Goal: Contribute content: Contribute content

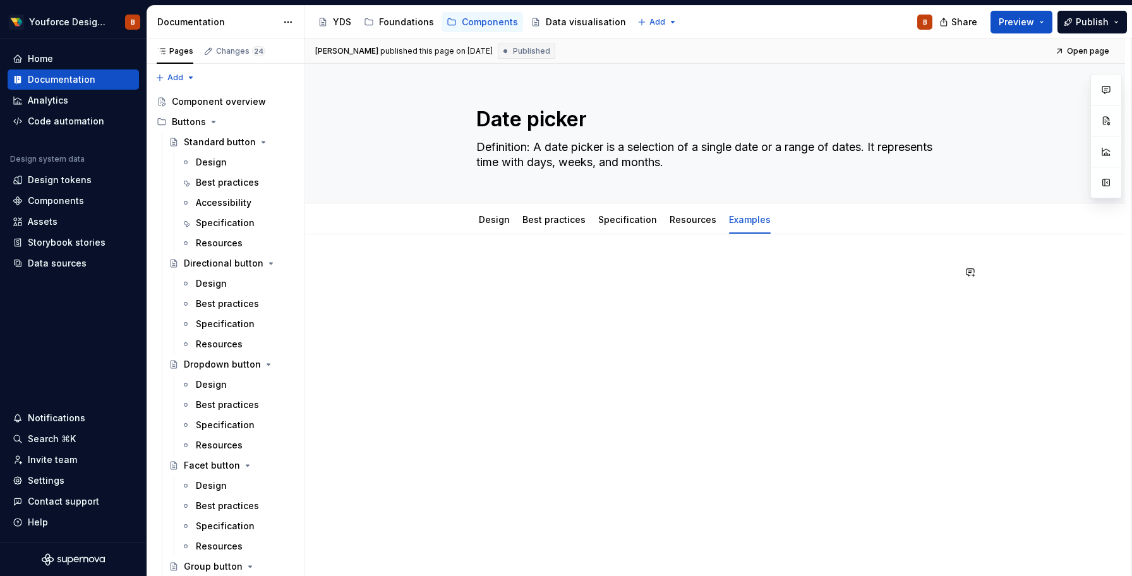
scroll to position [2669, 0]
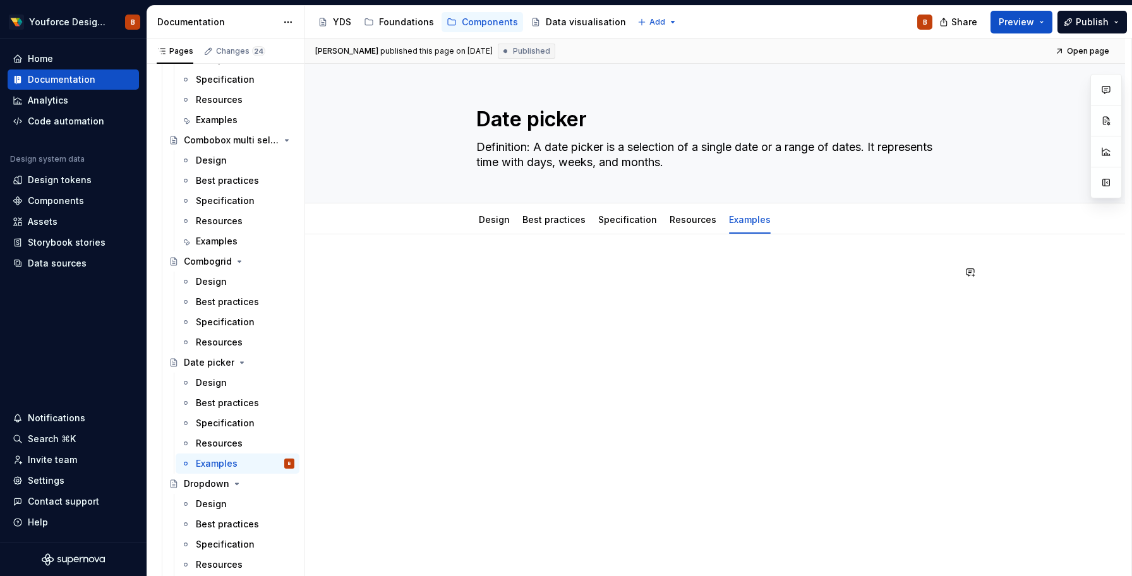
click at [497, 282] on div at bounding box center [714, 289] width 477 height 48
type textarea "*"
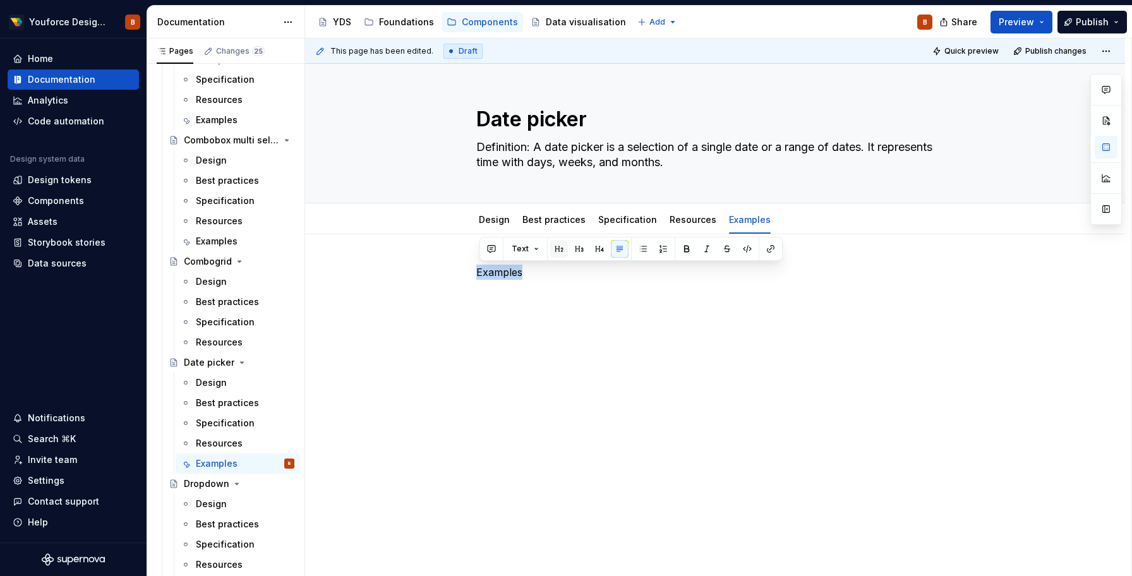
click at [559, 253] on button "button" at bounding box center [559, 249] width 18 height 18
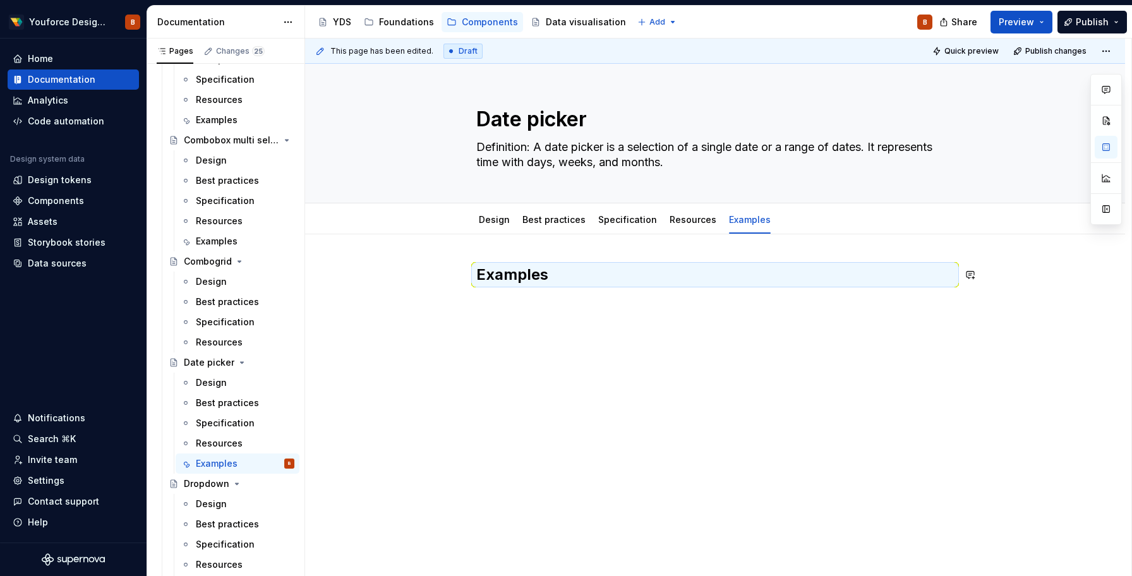
click at [514, 313] on div "Examples" at bounding box center [714, 296] width 477 height 63
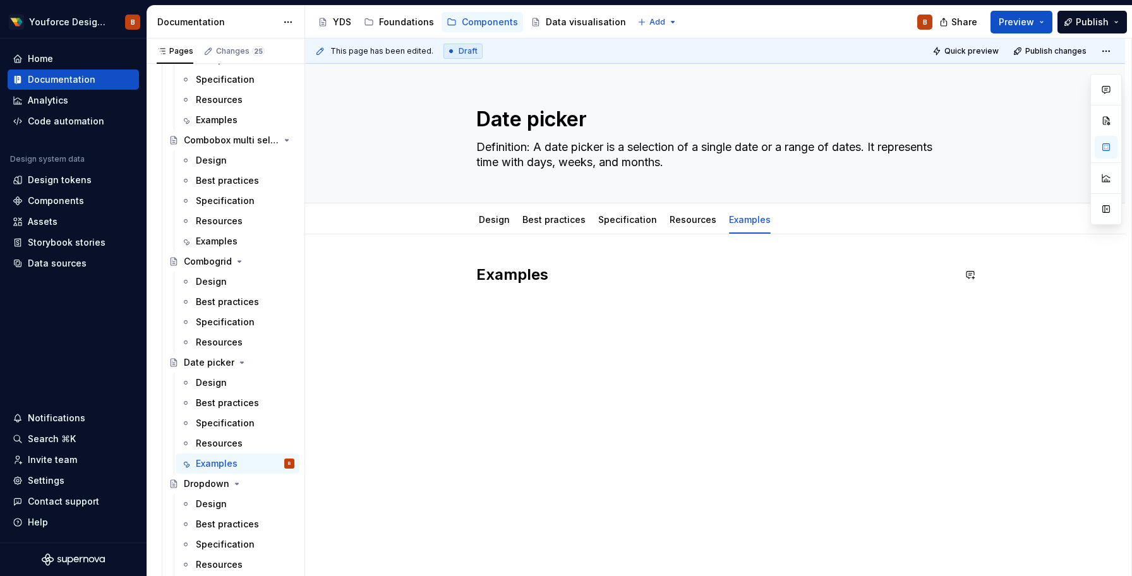
click at [514, 313] on div "Examples" at bounding box center [714, 296] width 477 height 63
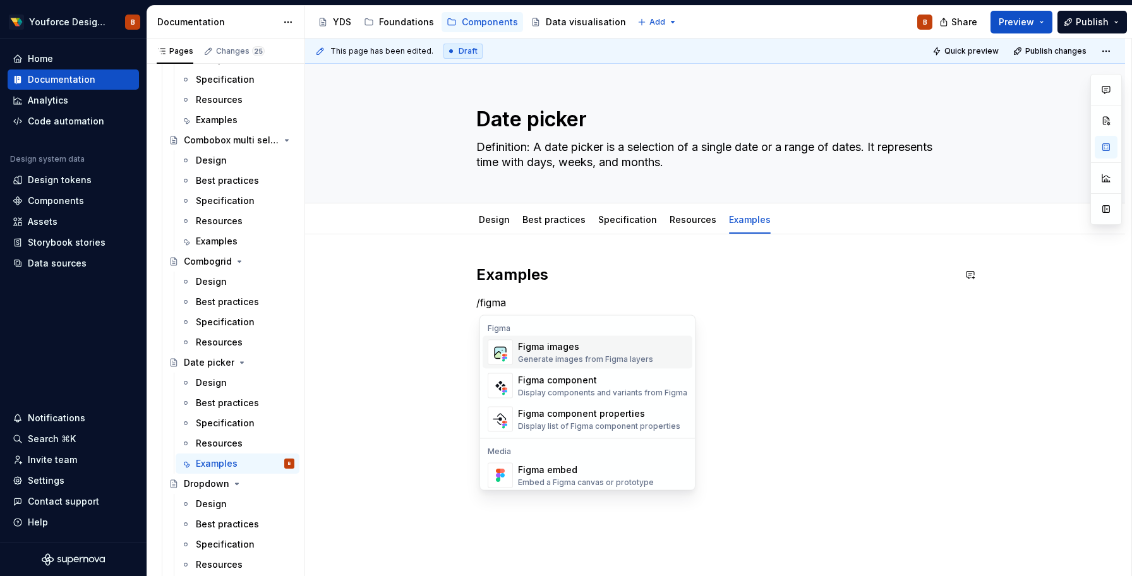
click at [550, 348] on div "Figma images" at bounding box center [585, 346] width 135 height 13
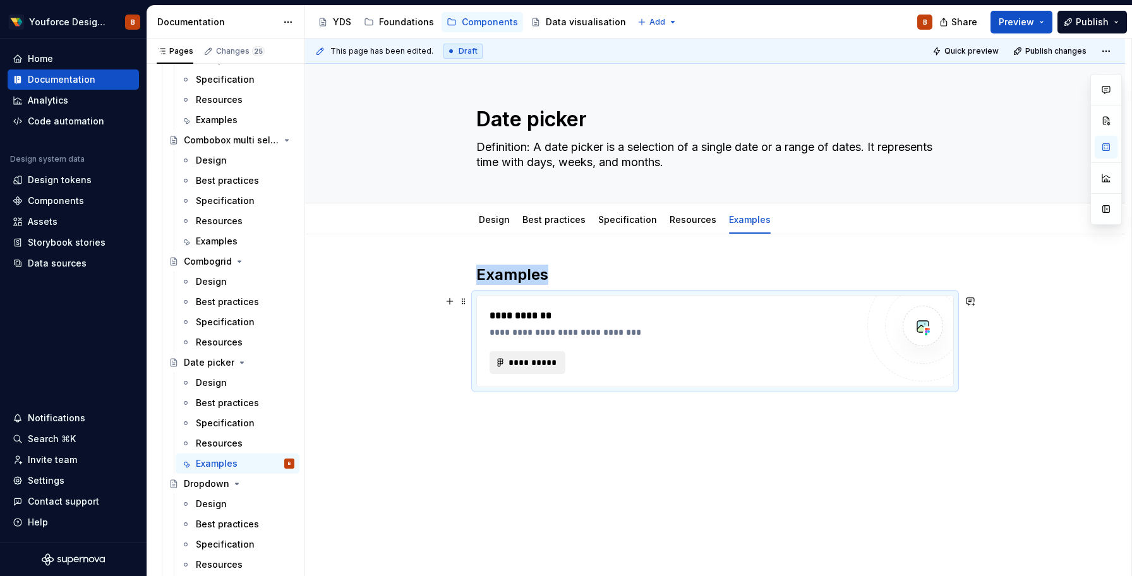
click at [538, 362] on span "**********" at bounding box center [532, 362] width 49 height 13
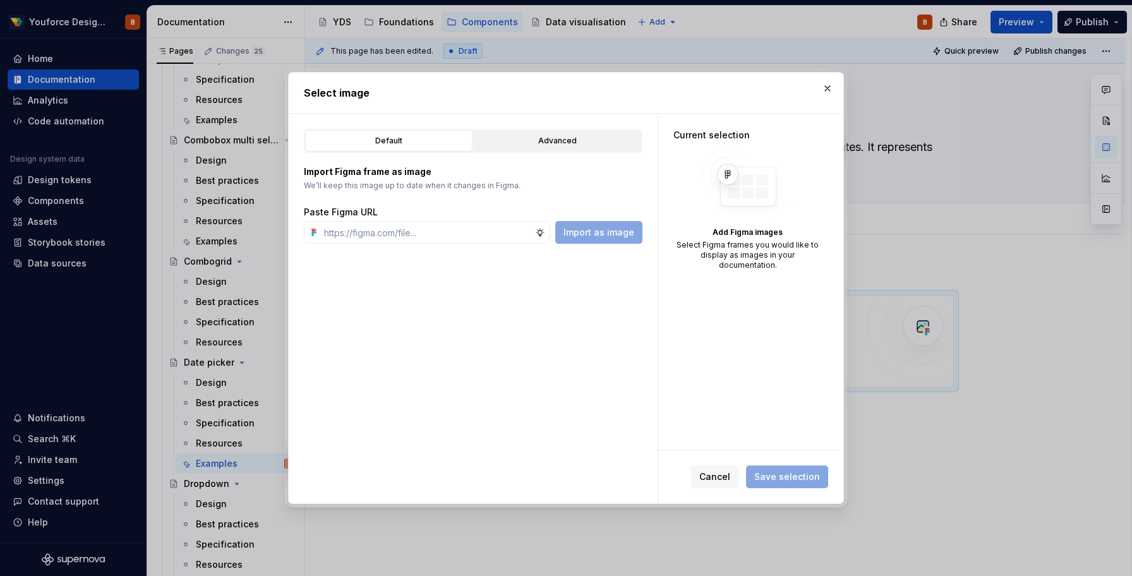
click at [532, 134] on button "Advanced" at bounding box center [557, 140] width 167 height 21
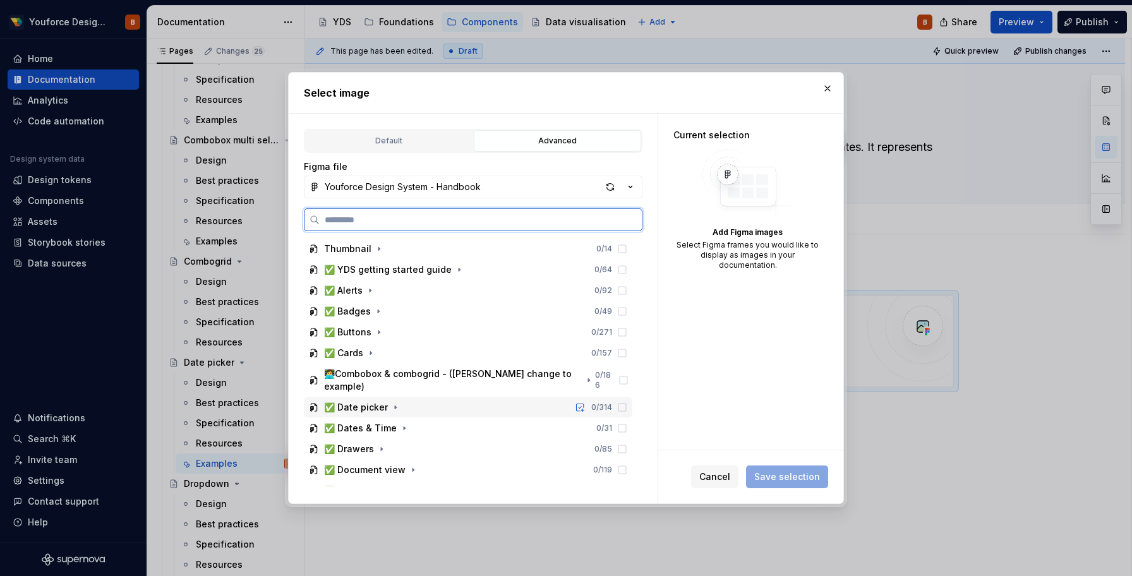
click at [356, 401] on div "✅ Date picker" at bounding box center [356, 407] width 64 height 13
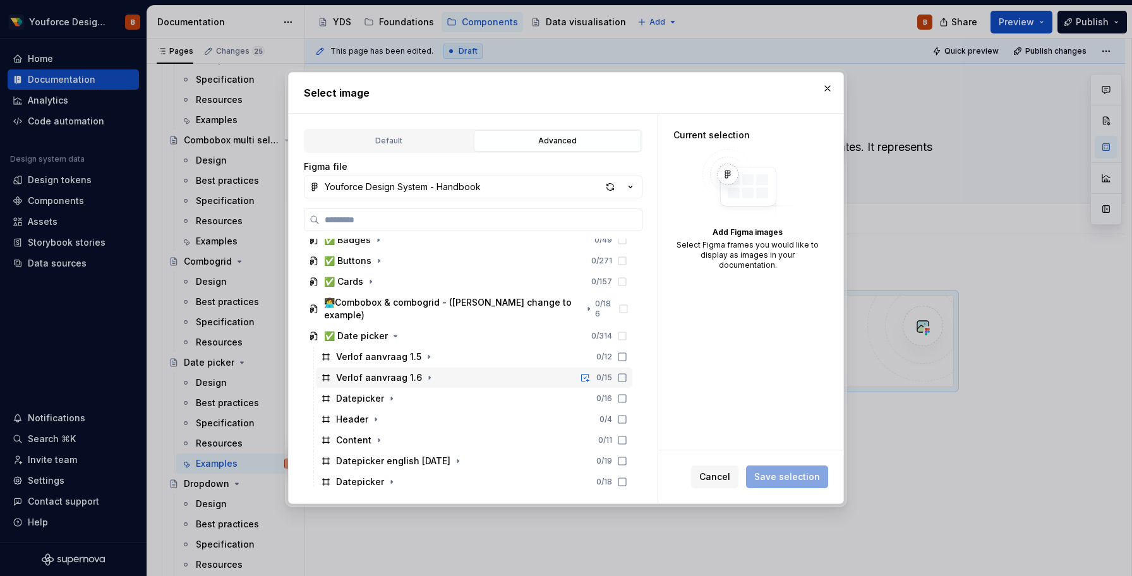
scroll to position [76, 0]
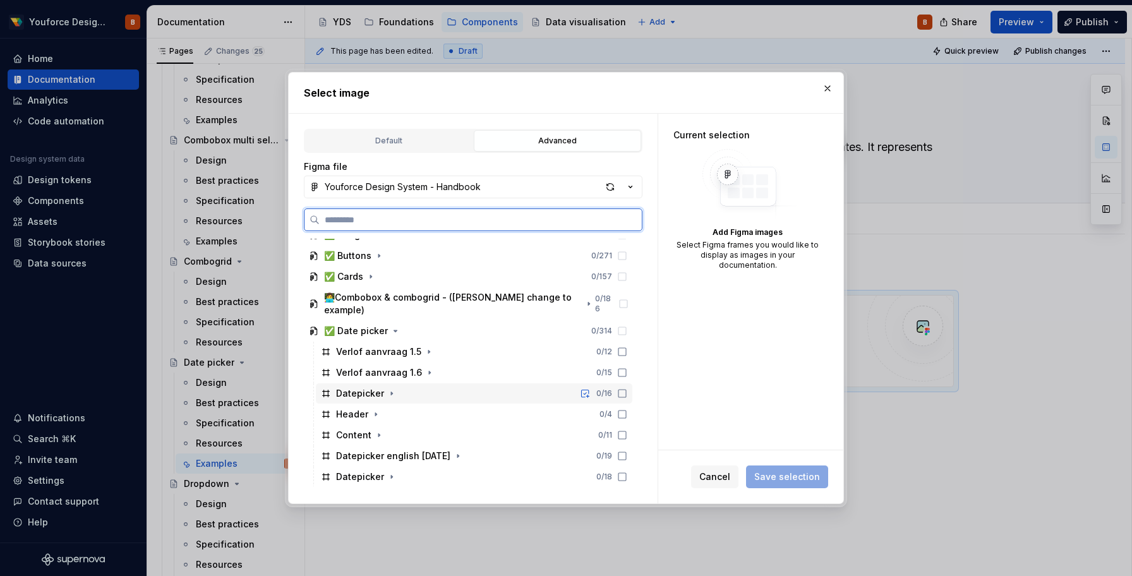
click at [356, 387] on div "Datepicker" at bounding box center [360, 393] width 48 height 13
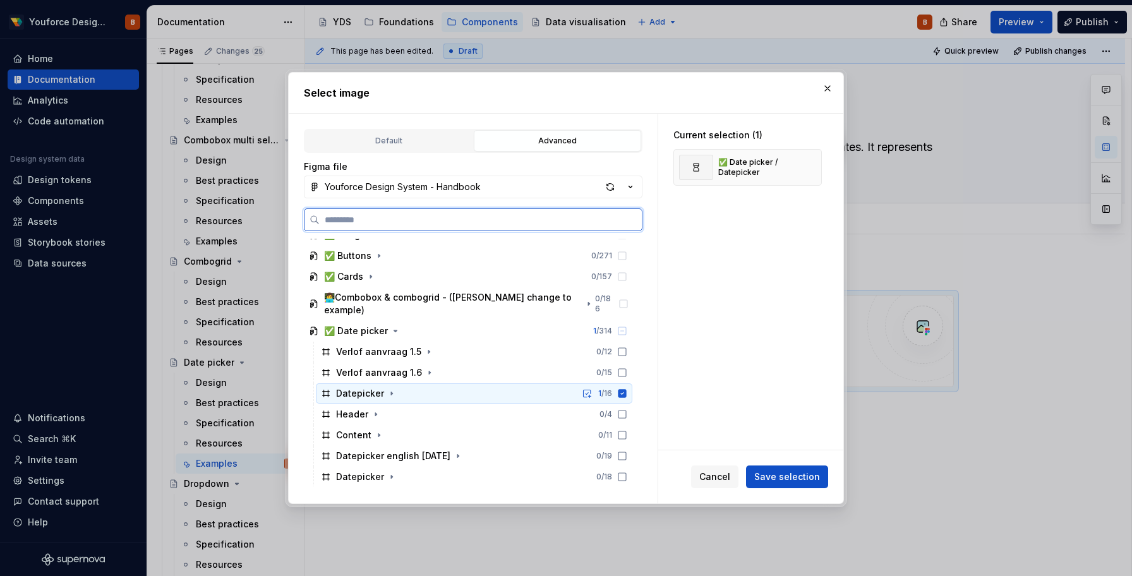
click at [626, 389] on icon at bounding box center [622, 393] width 8 height 8
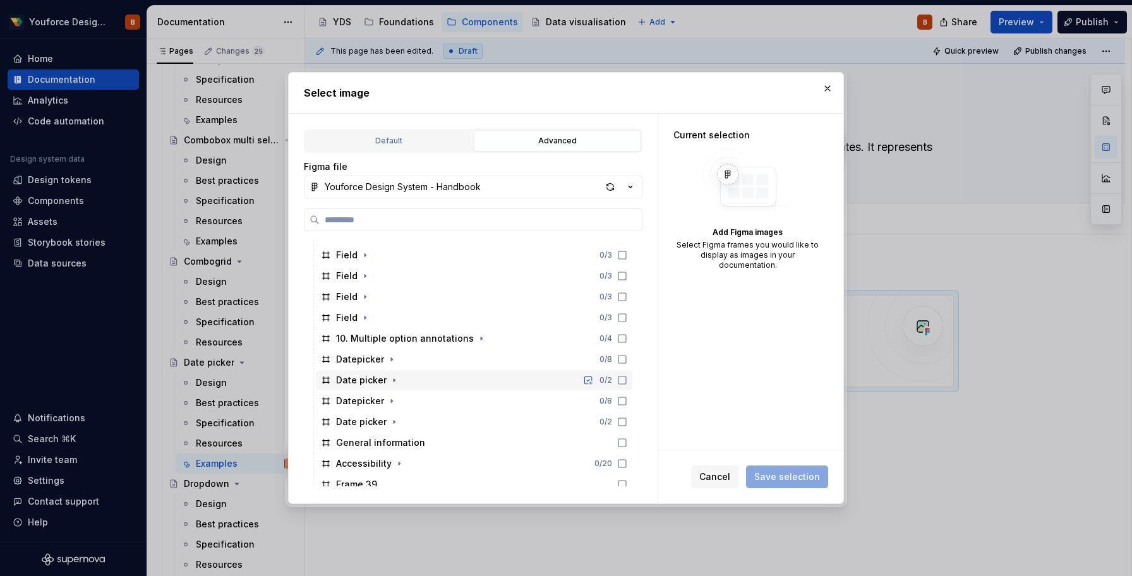
scroll to position [736, 0]
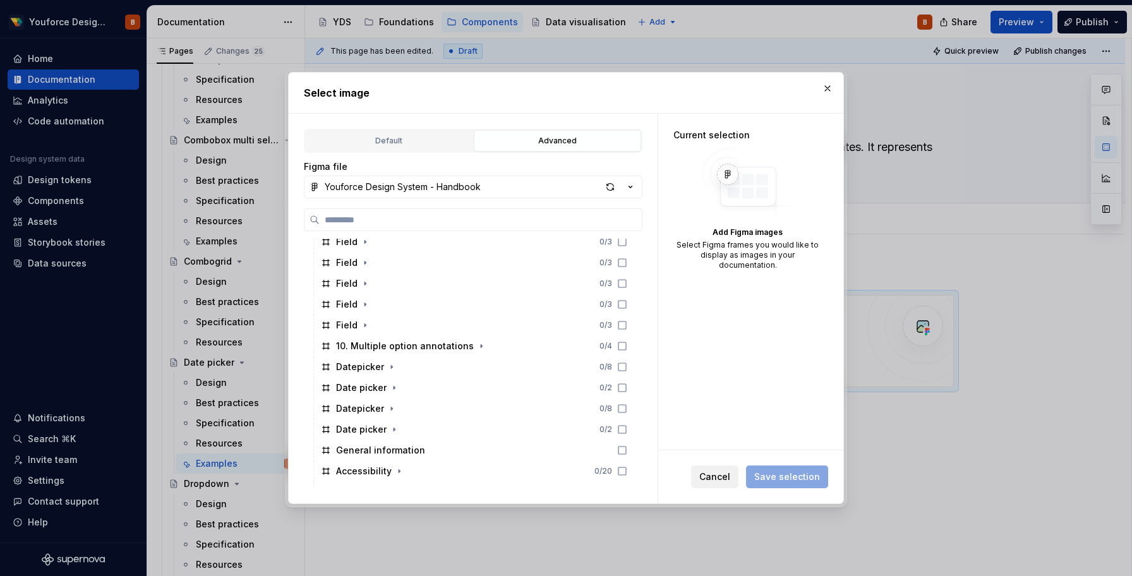
click at [710, 475] on span "Cancel" at bounding box center [714, 476] width 31 height 13
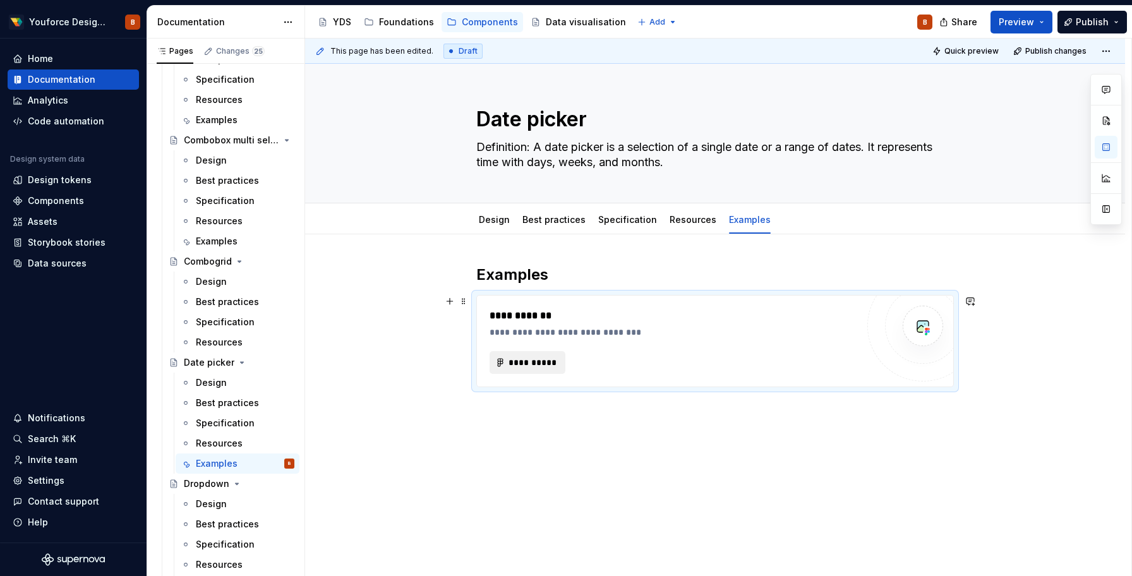
click at [549, 370] on button "**********" at bounding box center [527, 362] width 76 height 23
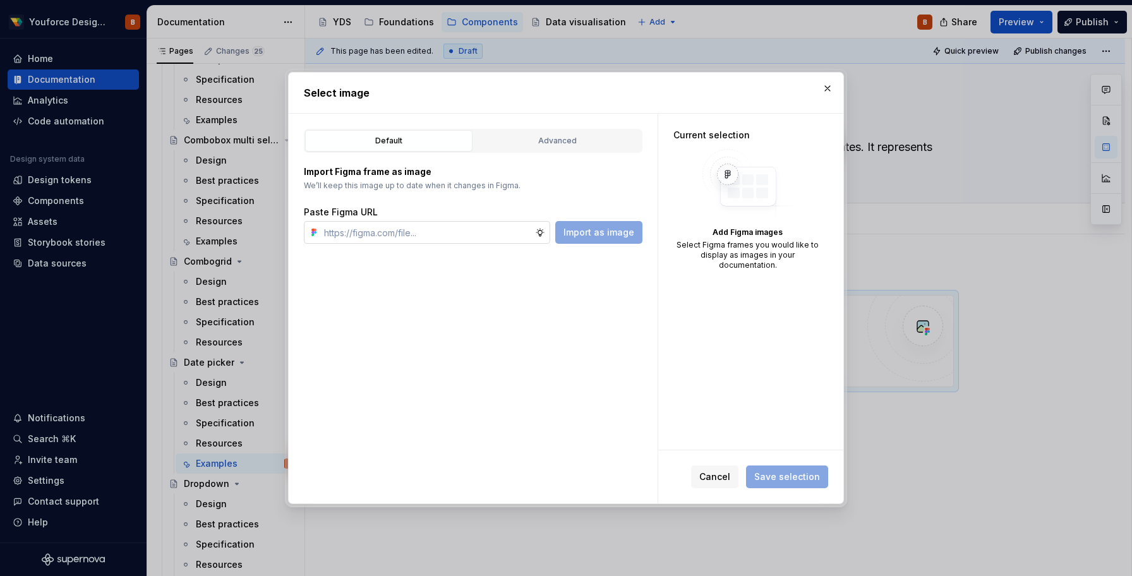
type textarea "*"
click at [459, 232] on input "text" at bounding box center [427, 232] width 216 height 23
paste input "[URL][DOMAIN_NAME]"
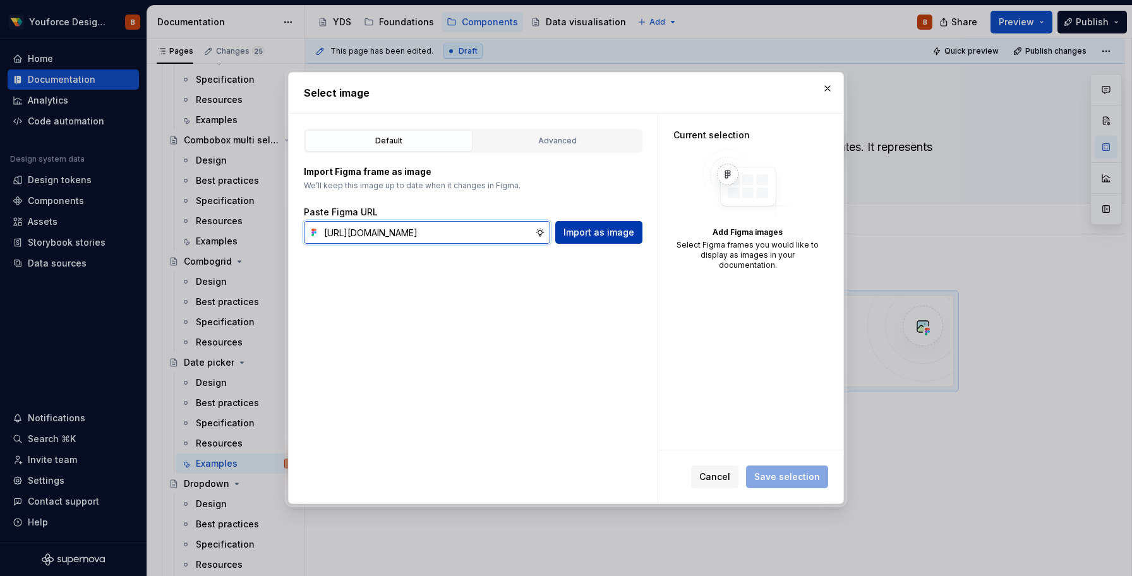
type input "[URL][DOMAIN_NAME]"
click at [567, 231] on span "Import as image" at bounding box center [598, 232] width 71 height 13
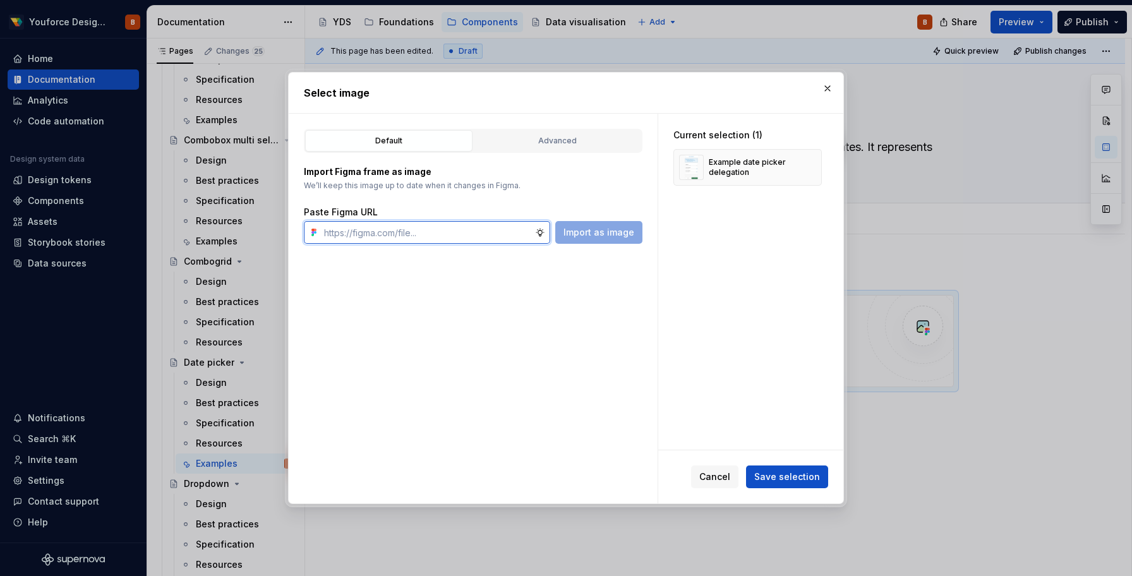
click at [500, 238] on input "text" at bounding box center [427, 232] width 216 height 23
paste input "[URL][DOMAIN_NAME]"
type input "[URL][DOMAIN_NAME]"
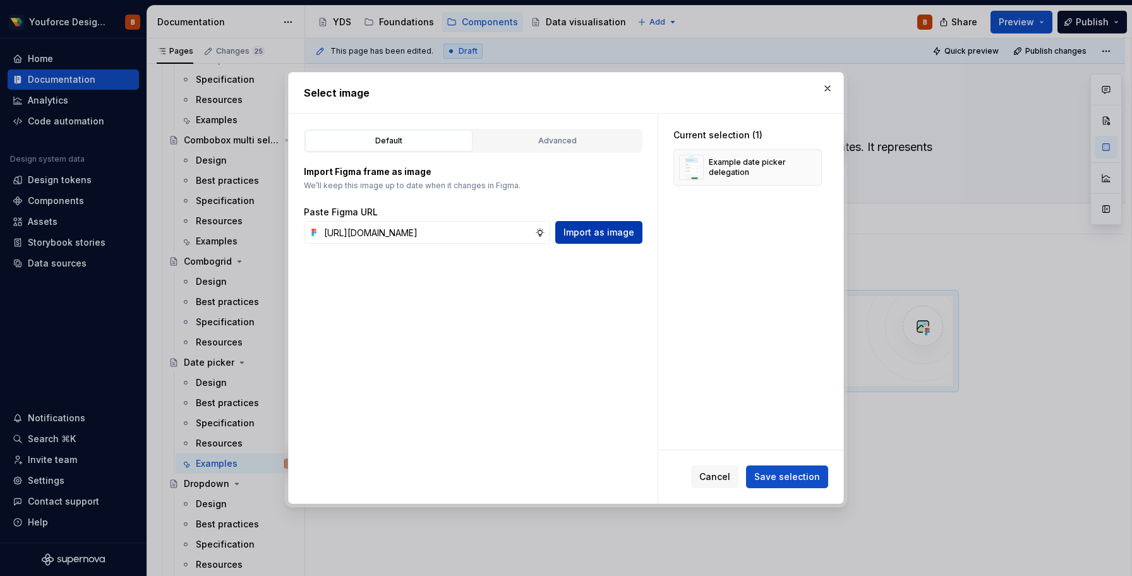
click at [614, 222] on button "Import as image" at bounding box center [598, 232] width 87 height 23
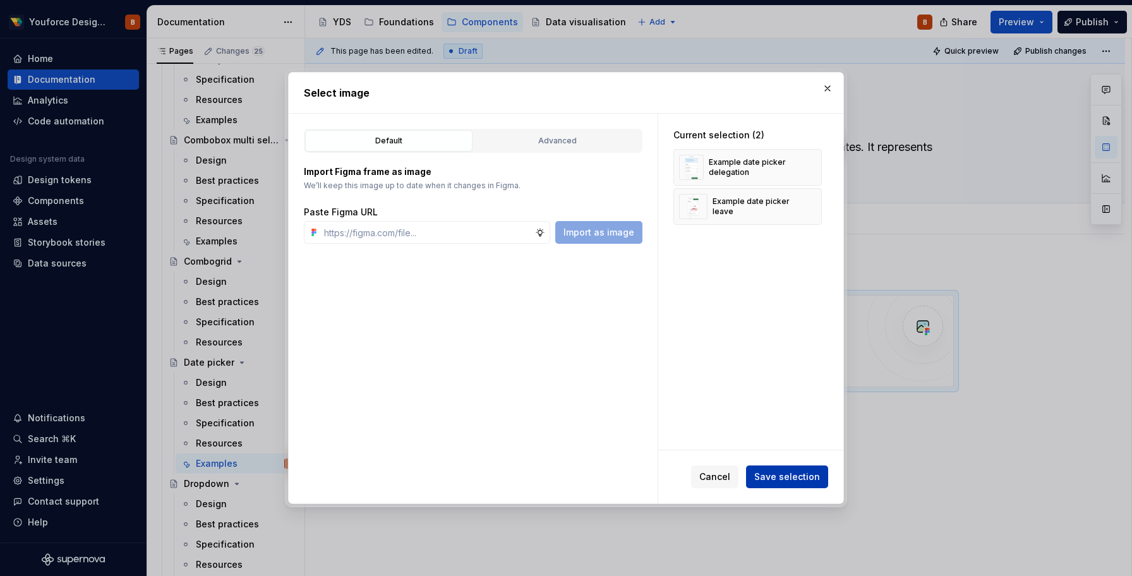
click at [777, 479] on span "Save selection" at bounding box center [787, 476] width 66 height 13
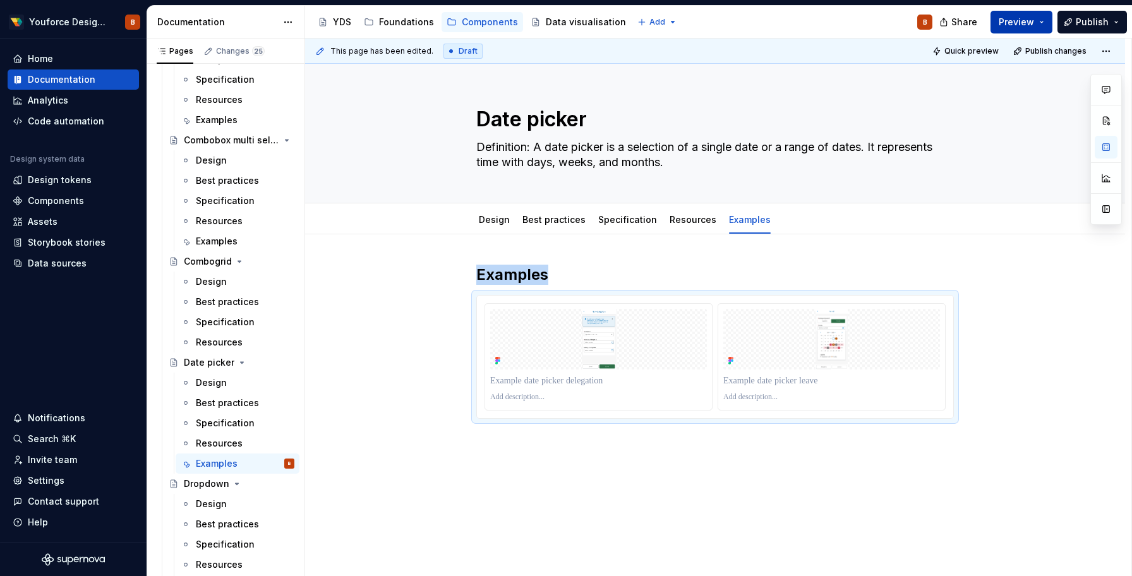
click at [1017, 23] on span "Preview" at bounding box center [1015, 22] width 35 height 13
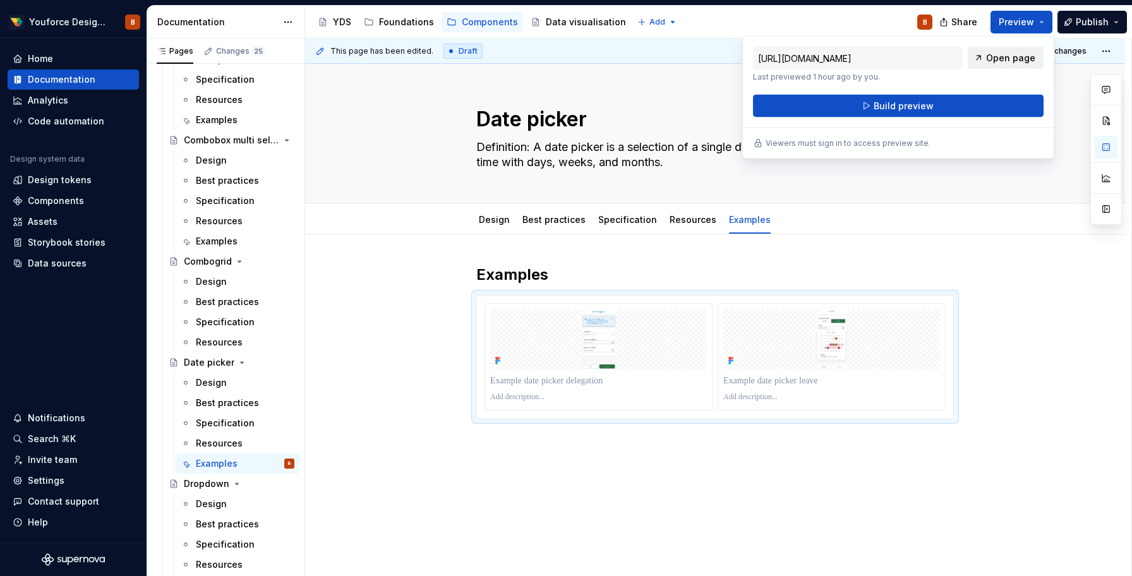
click at [987, 59] on link "Open page" at bounding box center [1005, 58] width 76 height 23
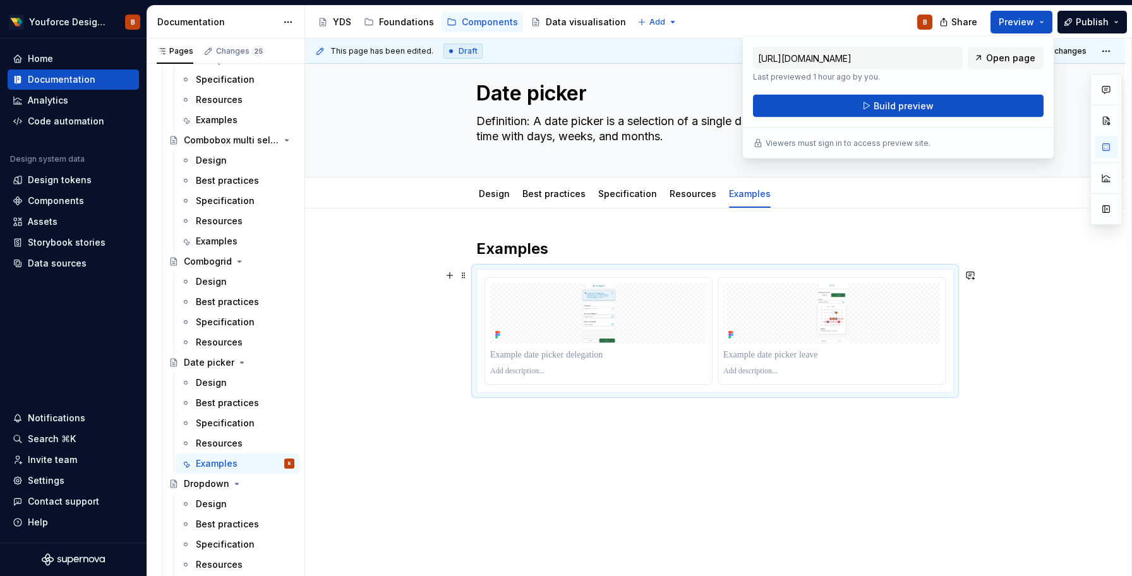
scroll to position [30, 0]
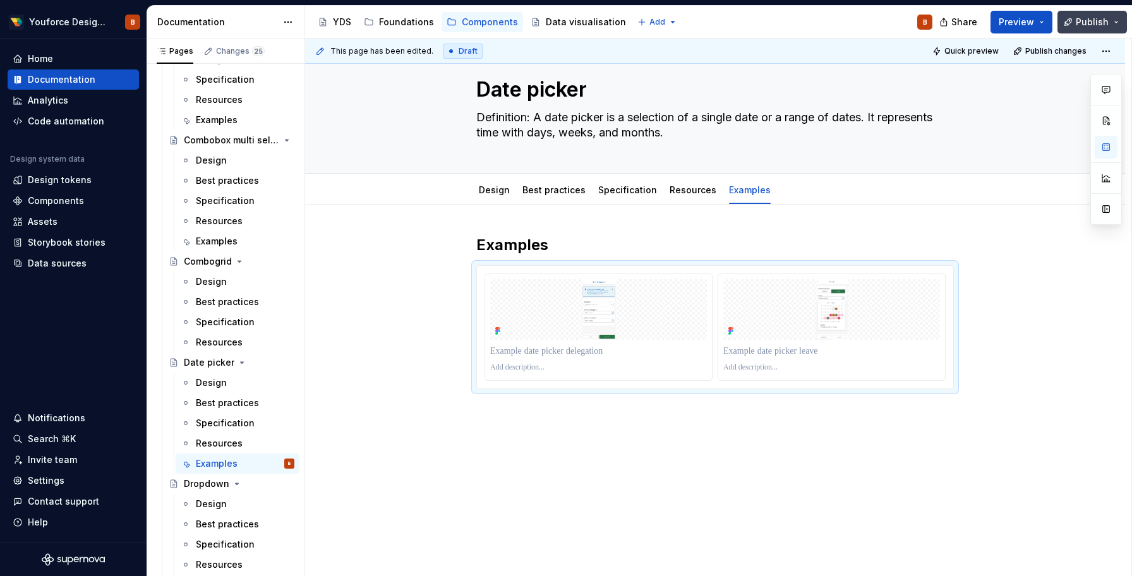
click at [1087, 21] on span "Publish" at bounding box center [1091, 22] width 33 height 13
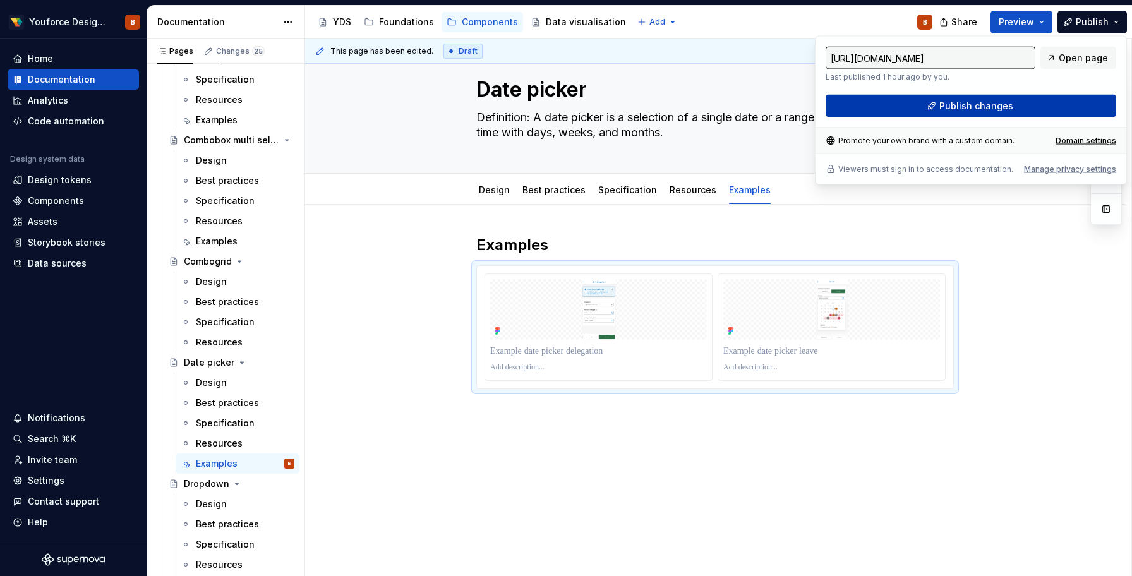
click at [990, 105] on span "Publish changes" at bounding box center [976, 106] width 74 height 13
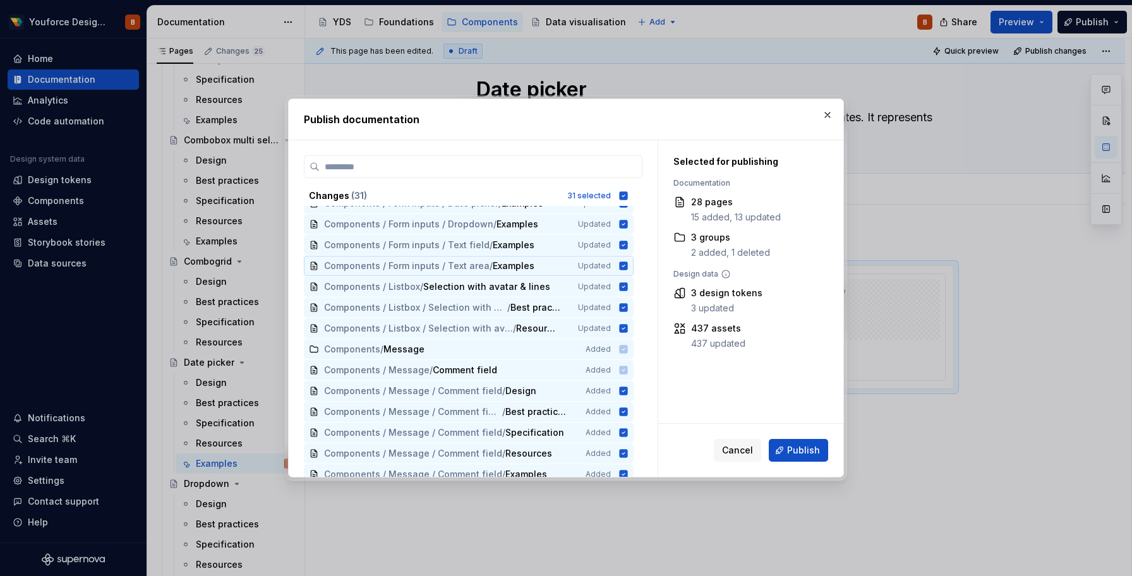
scroll to position [378, 0]
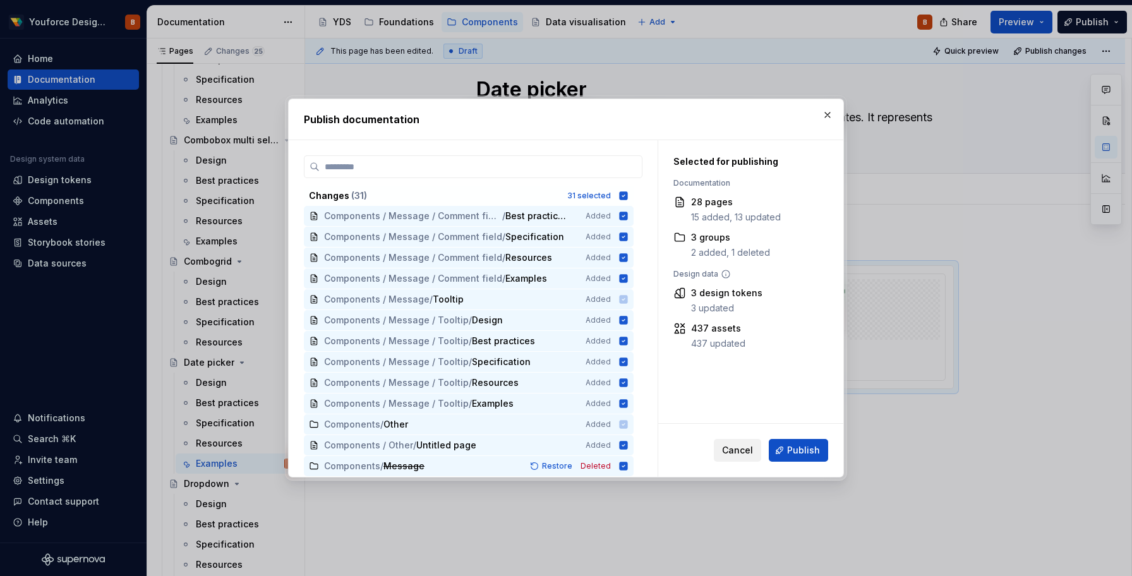
click at [739, 448] on span "Cancel" at bounding box center [737, 450] width 31 height 13
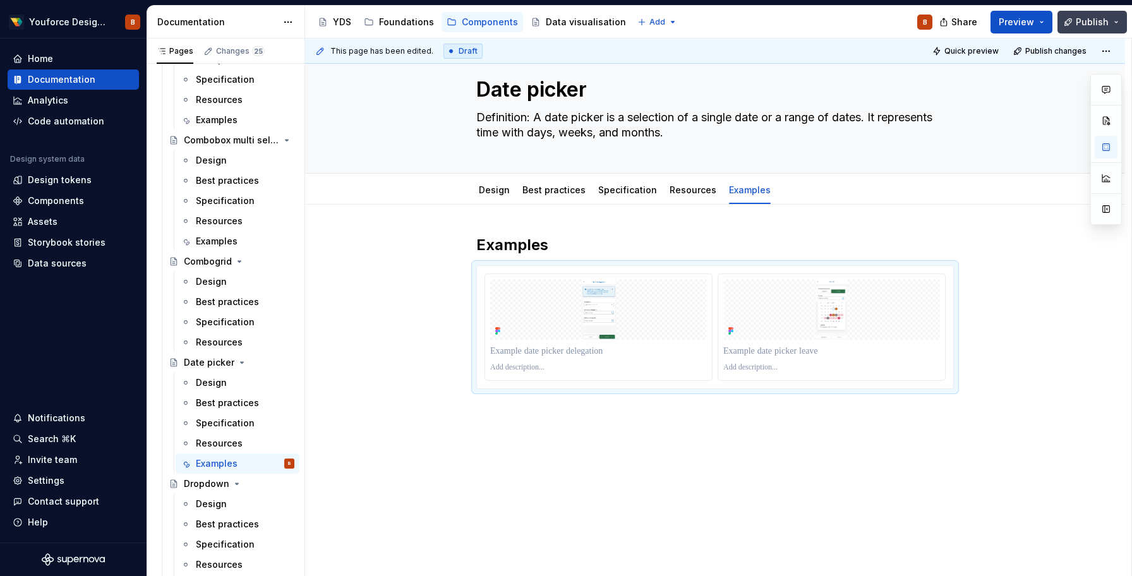
click at [1122, 20] on button "Publish" at bounding box center [1091, 22] width 69 height 23
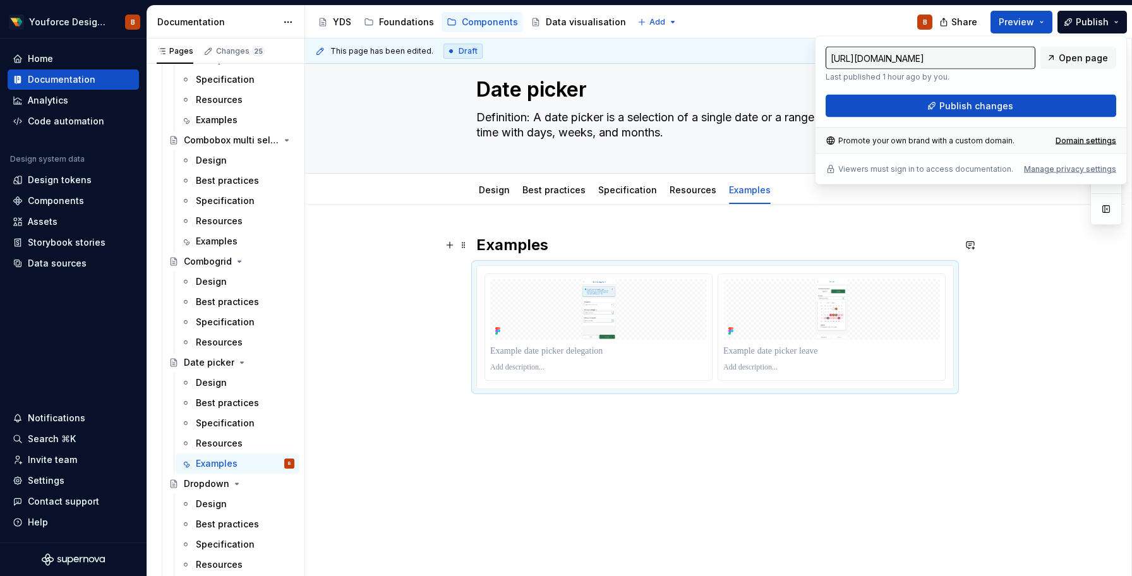
click at [698, 236] on h2 "Examples" at bounding box center [714, 245] width 477 height 20
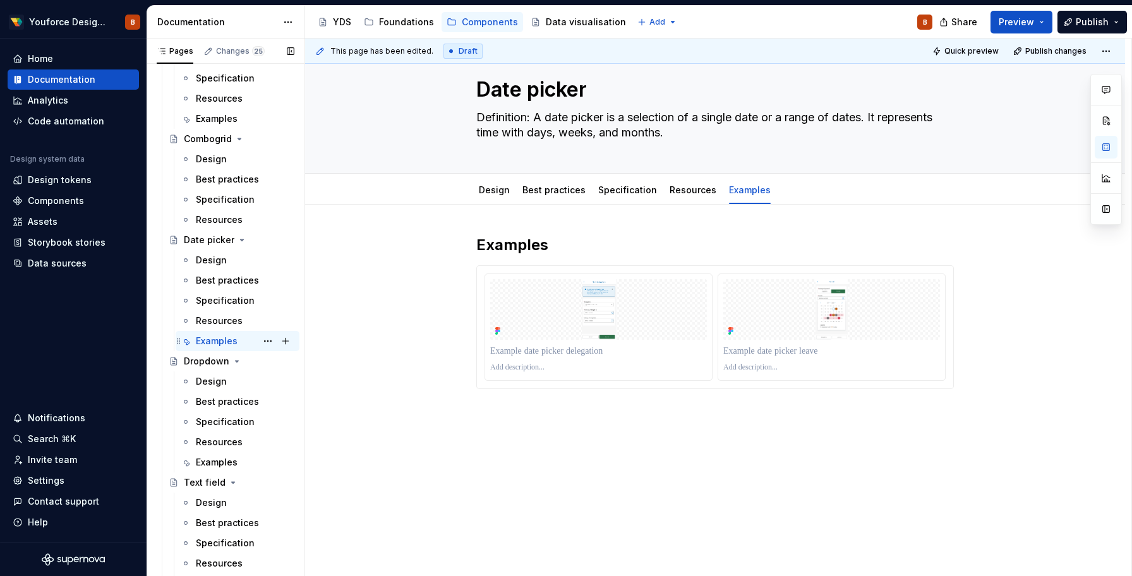
scroll to position [2797, 0]
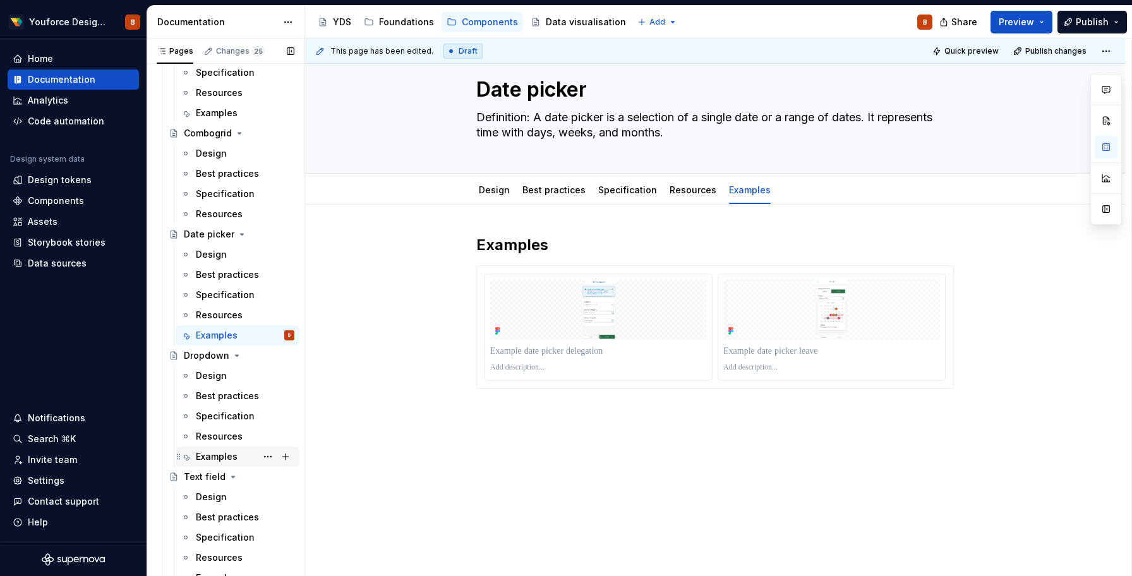
click at [220, 453] on div "Examples" at bounding box center [217, 456] width 42 height 13
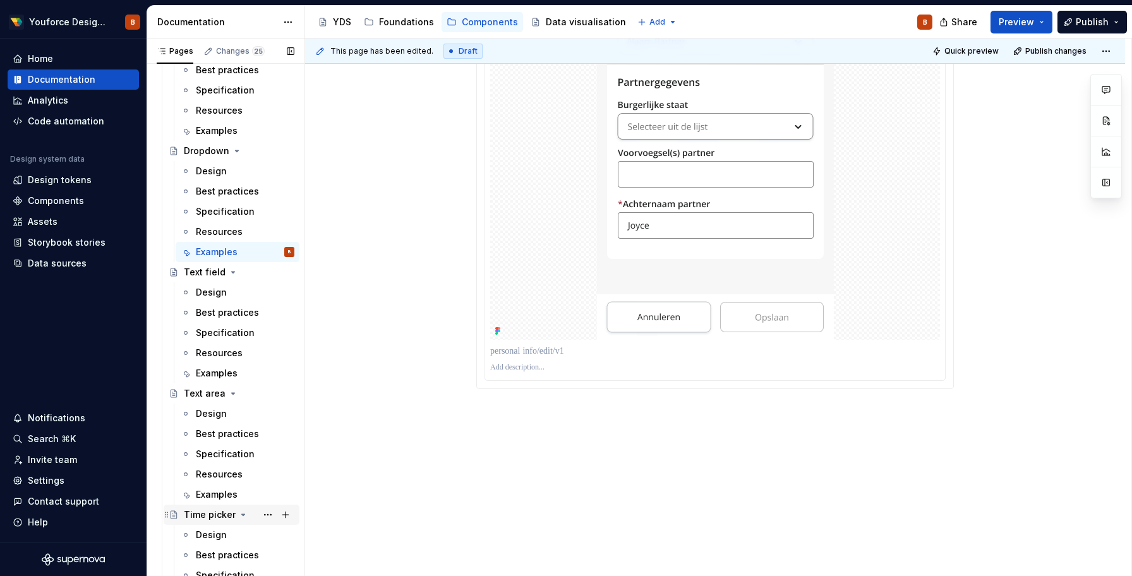
scroll to position [3011, 0]
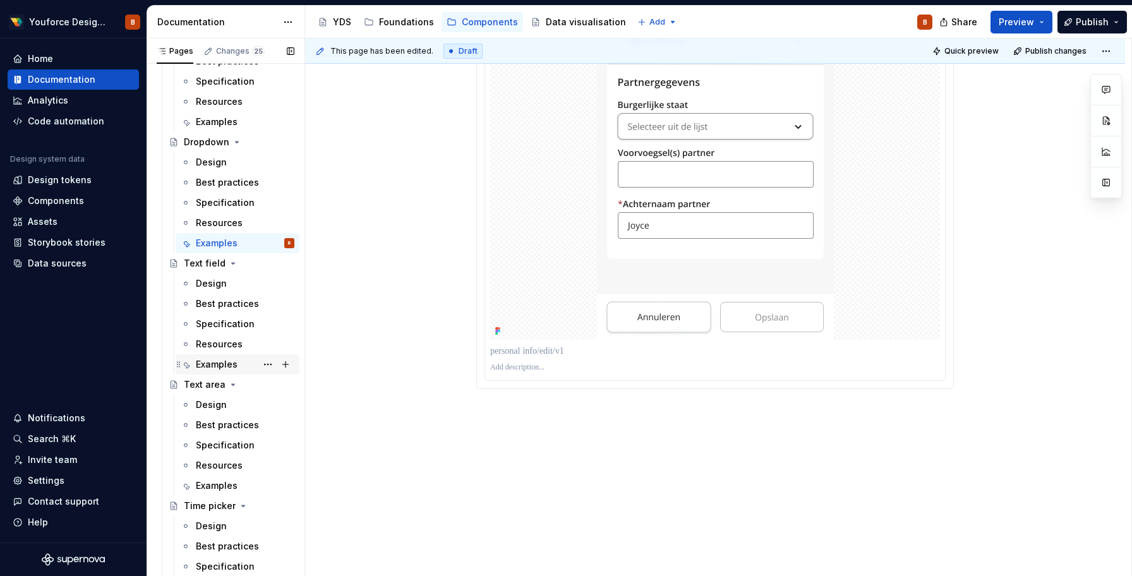
click at [216, 360] on div "Examples" at bounding box center [217, 364] width 42 height 13
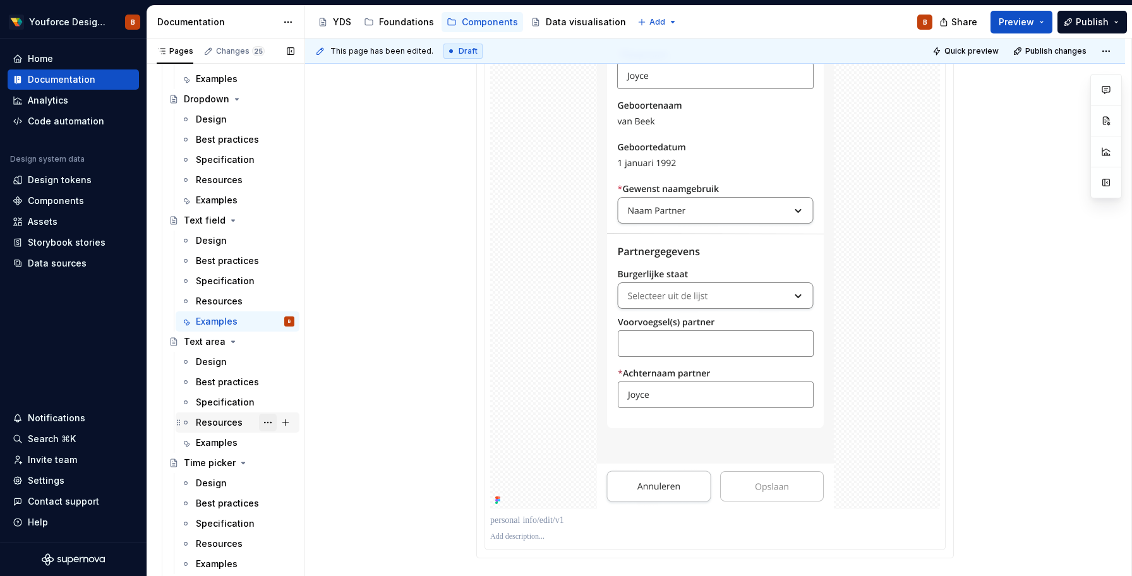
scroll to position [3054, 0]
click at [236, 441] on div "Examples" at bounding box center [245, 442] width 99 height 18
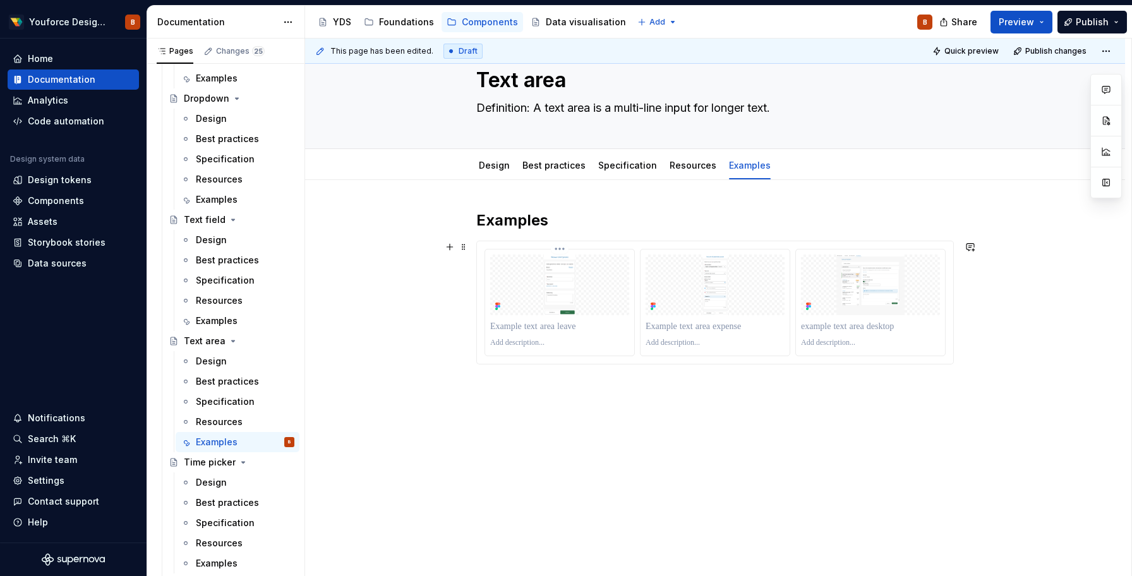
scroll to position [45, 0]
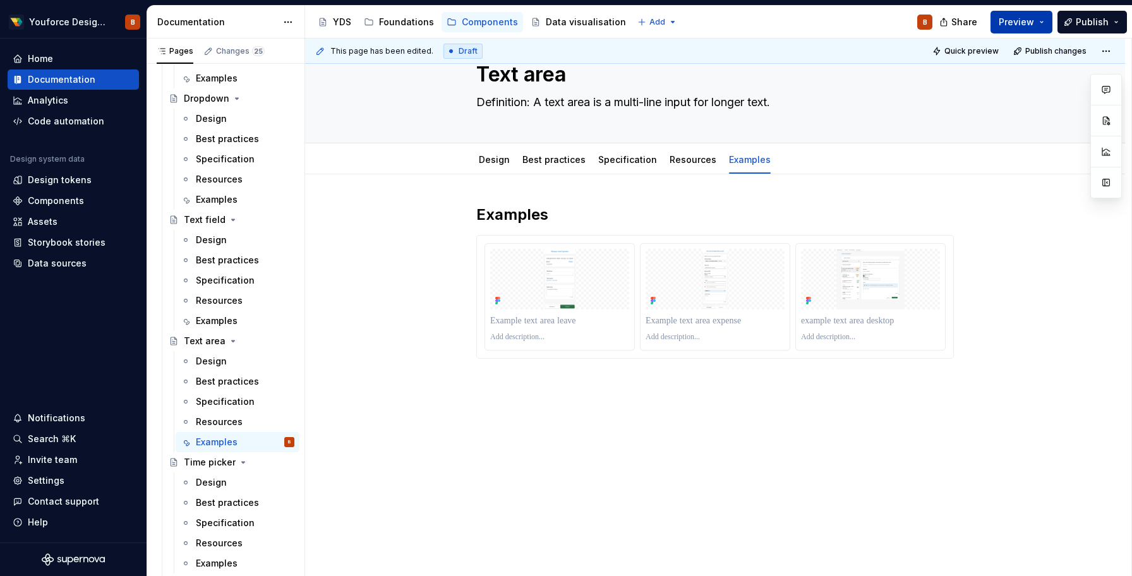
click at [1007, 30] on button "Preview" at bounding box center [1021, 22] width 62 height 23
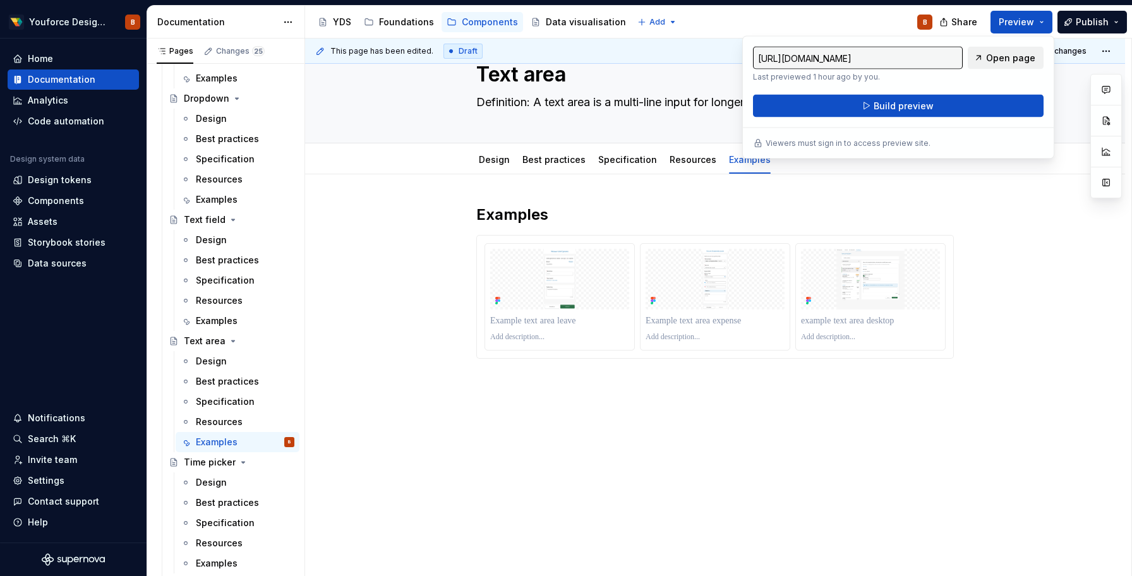
click at [1005, 51] on link "Open page" at bounding box center [1005, 58] width 76 height 23
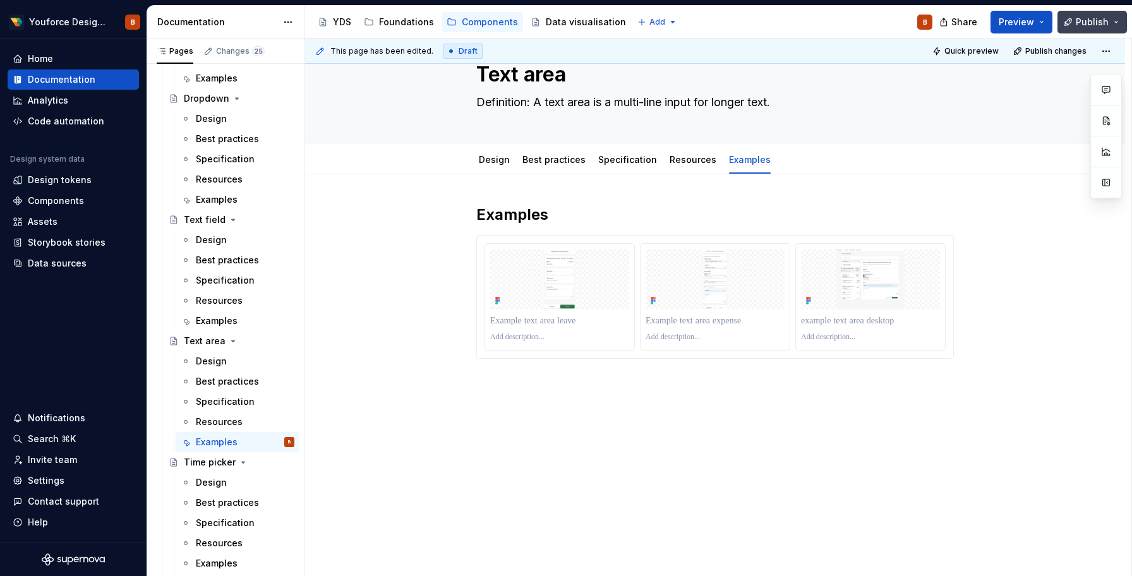
click at [1121, 21] on button "Publish" at bounding box center [1091, 22] width 69 height 23
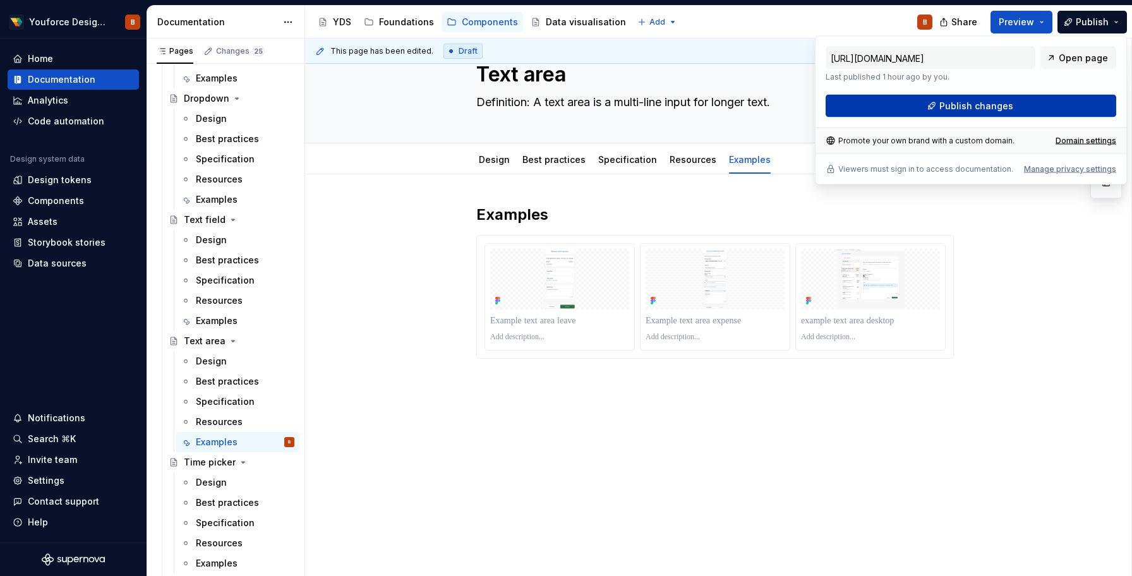
click at [1042, 99] on button "Publish changes" at bounding box center [970, 106] width 290 height 23
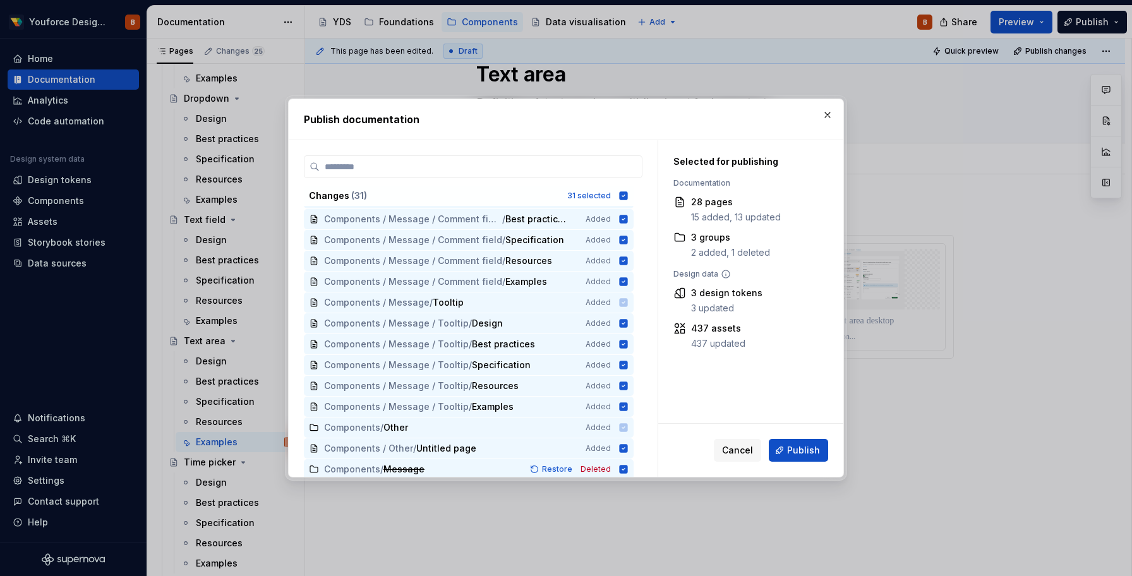
scroll to position [378, 0]
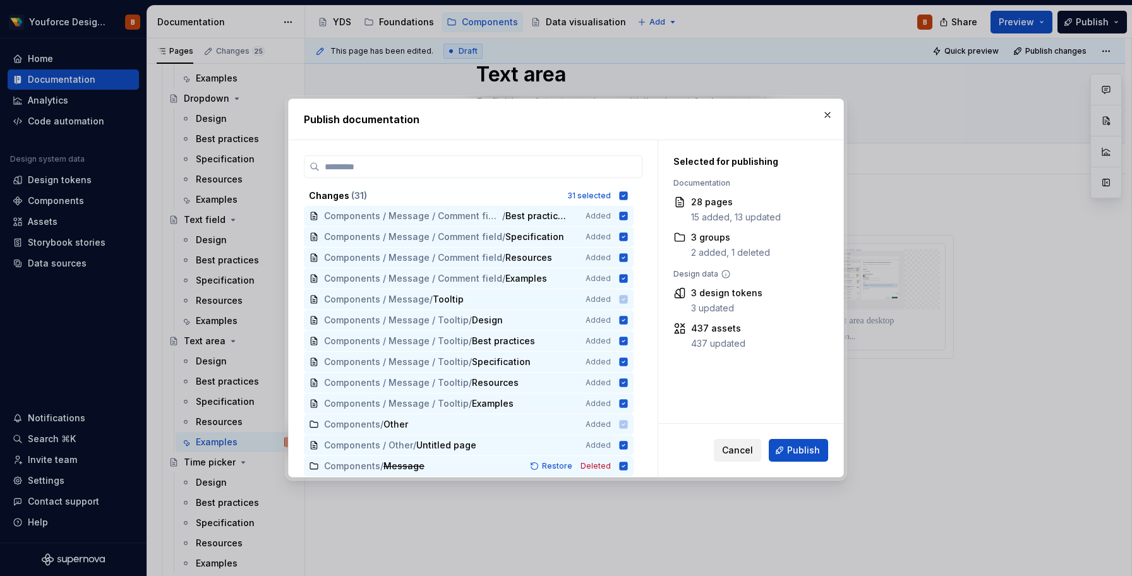
click at [743, 452] on span "Cancel" at bounding box center [737, 450] width 31 height 13
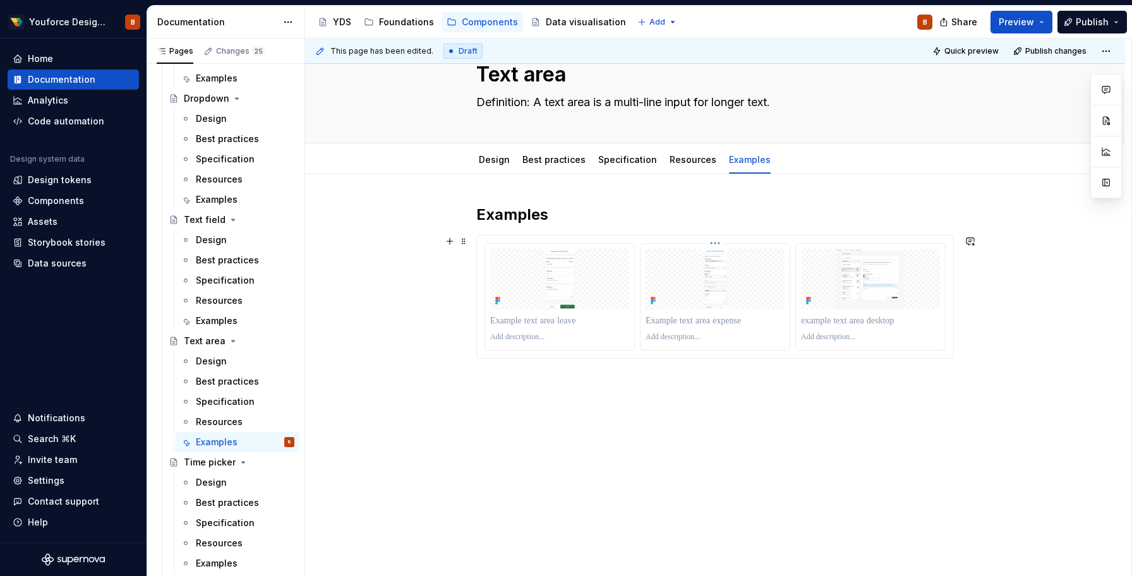
scroll to position [0, 0]
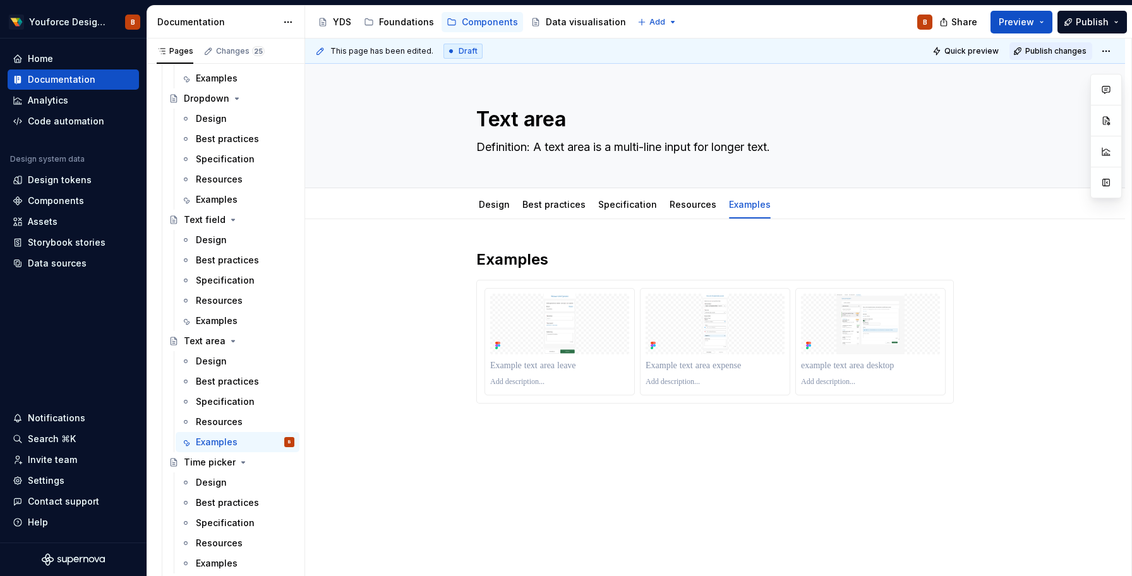
click at [1062, 49] on span "Publish changes" at bounding box center [1055, 51] width 61 height 10
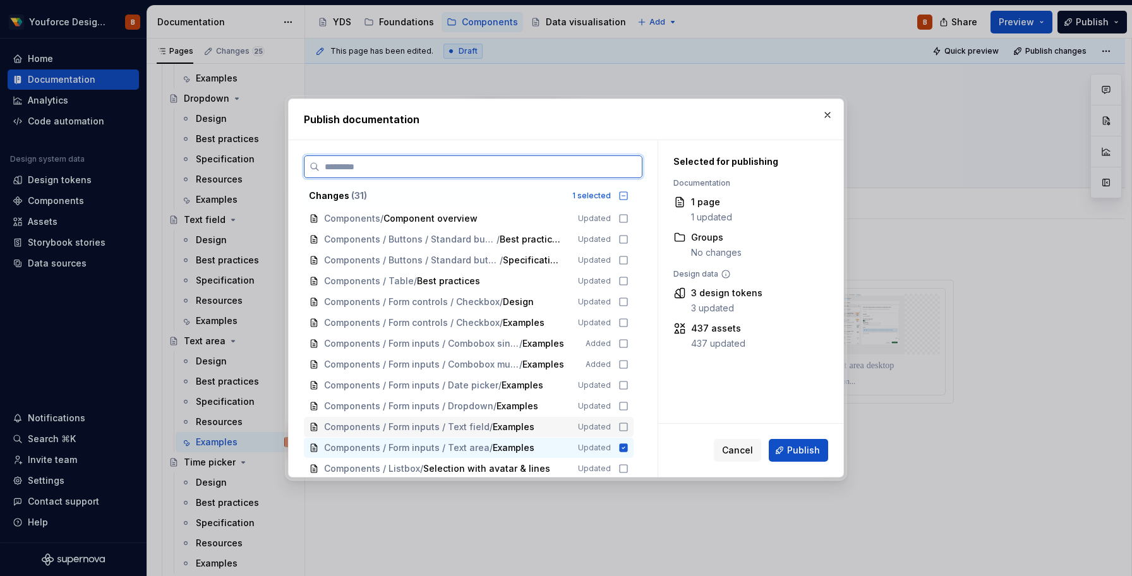
click at [628, 427] on icon at bounding box center [623, 427] width 10 height 10
click at [628, 407] on icon at bounding box center [623, 406] width 10 height 10
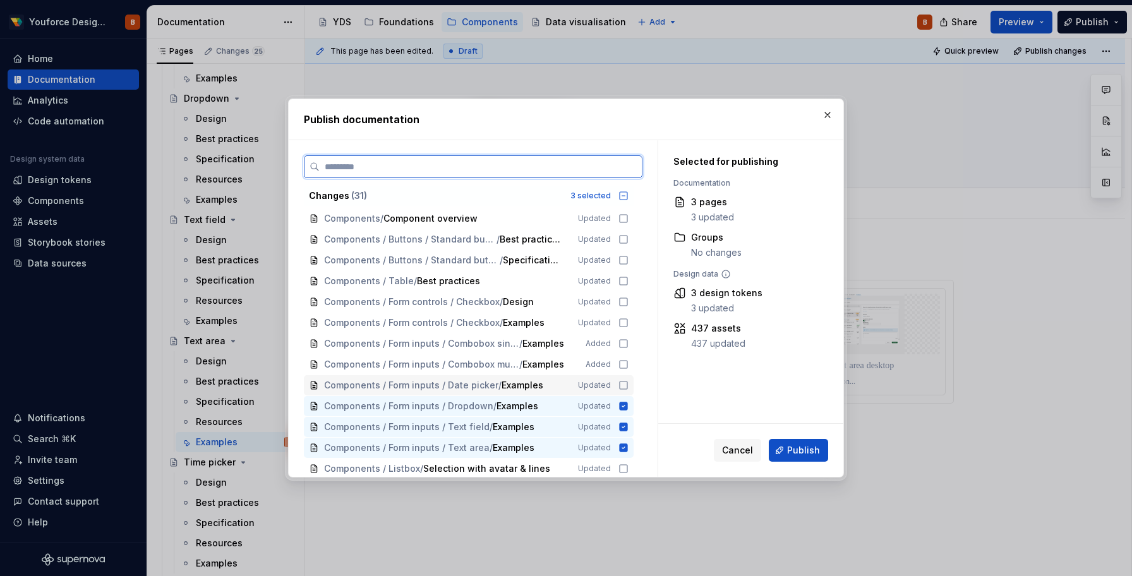
click at [628, 386] on icon at bounding box center [623, 385] width 10 height 10
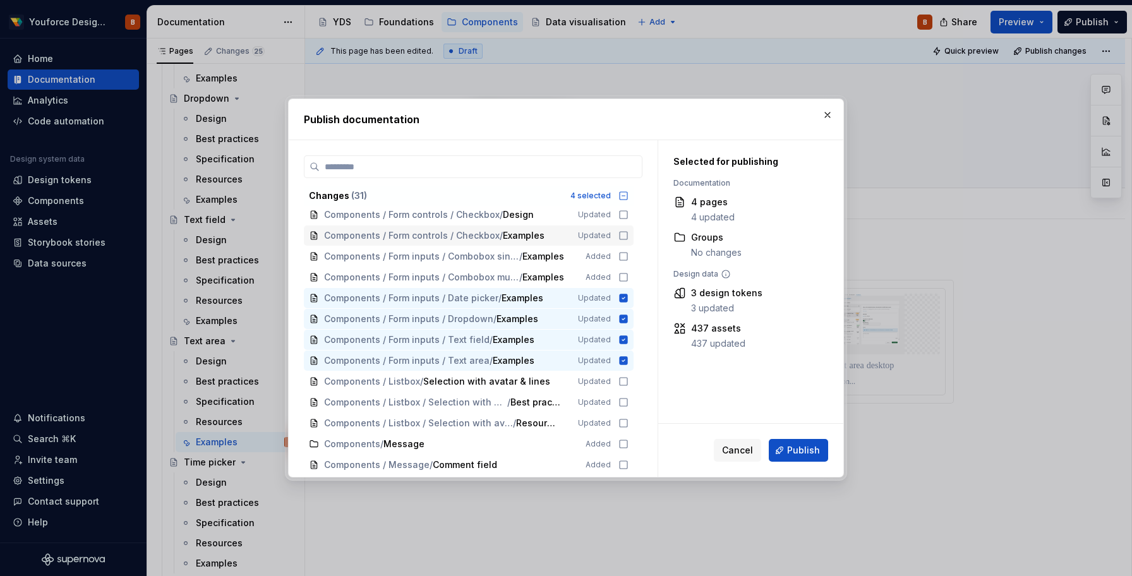
scroll to position [83, 0]
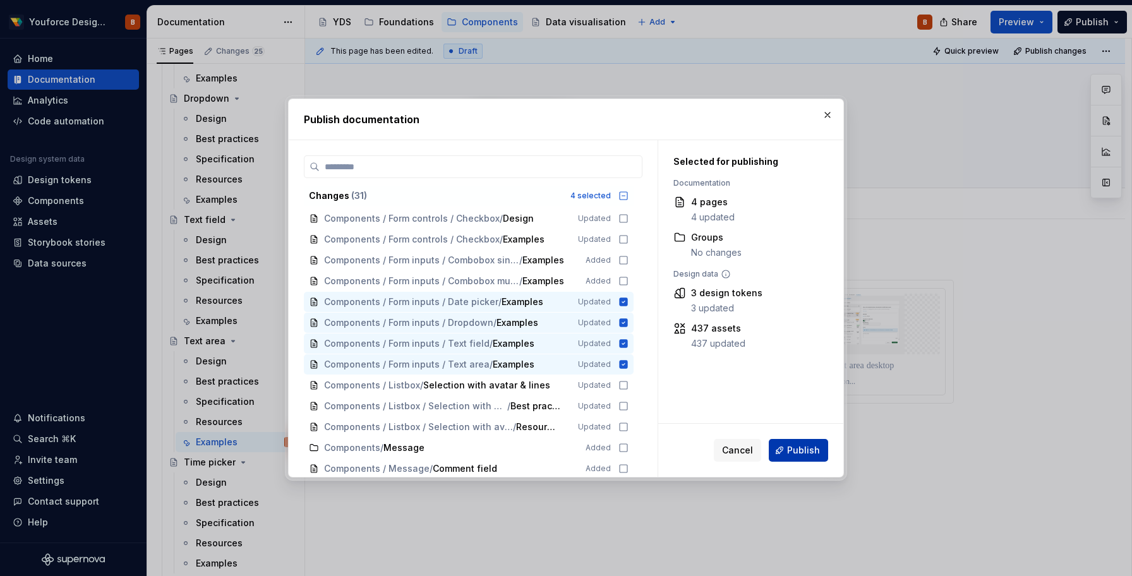
click at [784, 448] on button "Publish" at bounding box center [798, 450] width 59 height 23
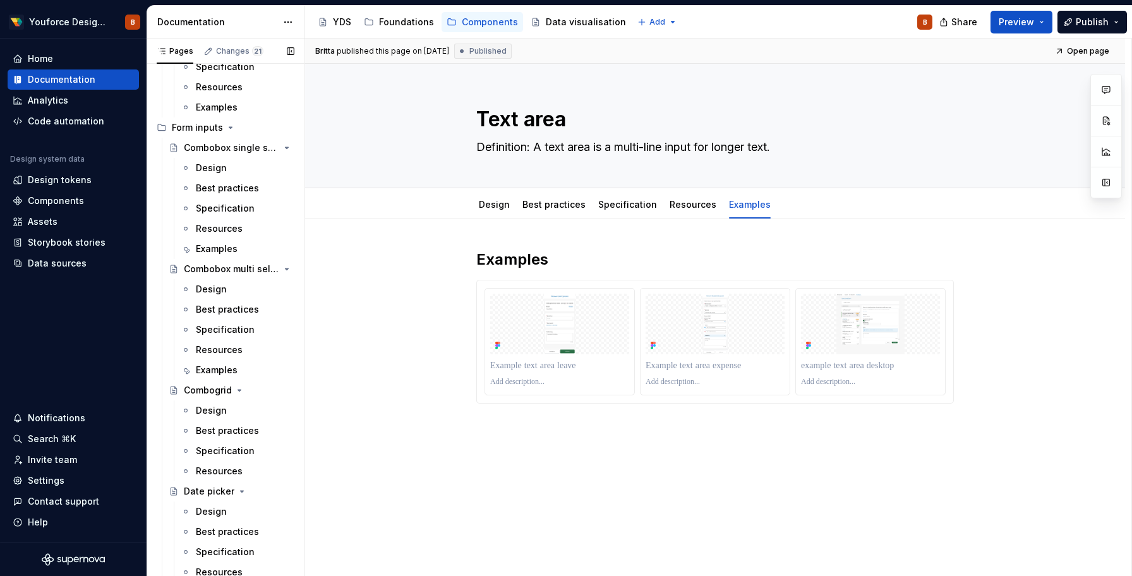
scroll to position [2537, 0]
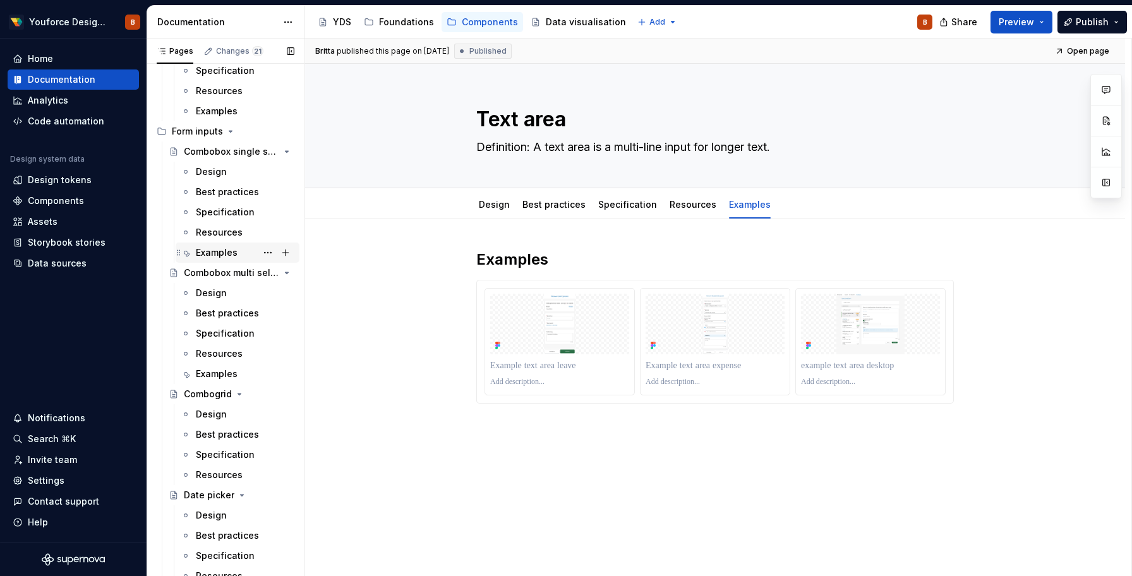
click at [222, 250] on div "Examples" at bounding box center [217, 252] width 42 height 13
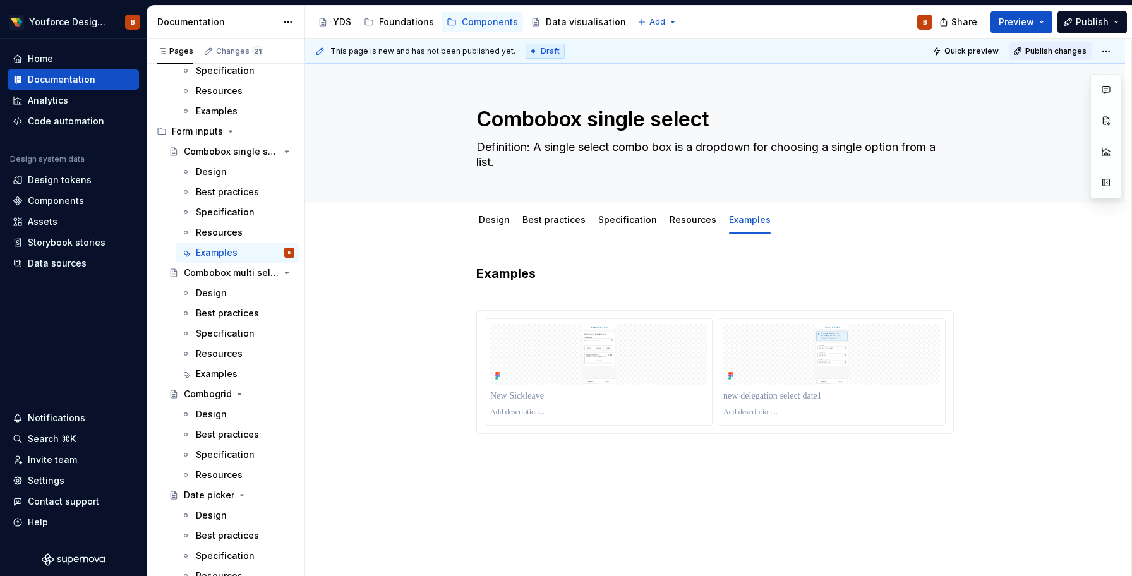
click at [1066, 51] on span "Publish changes" at bounding box center [1055, 51] width 61 height 10
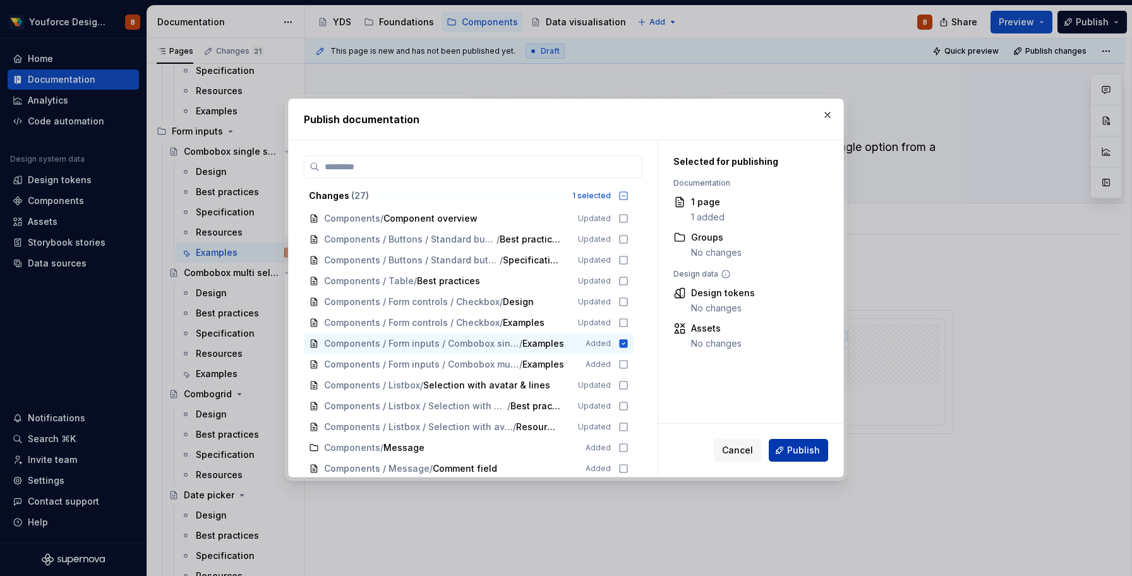
click at [799, 449] on span "Publish" at bounding box center [803, 450] width 33 height 13
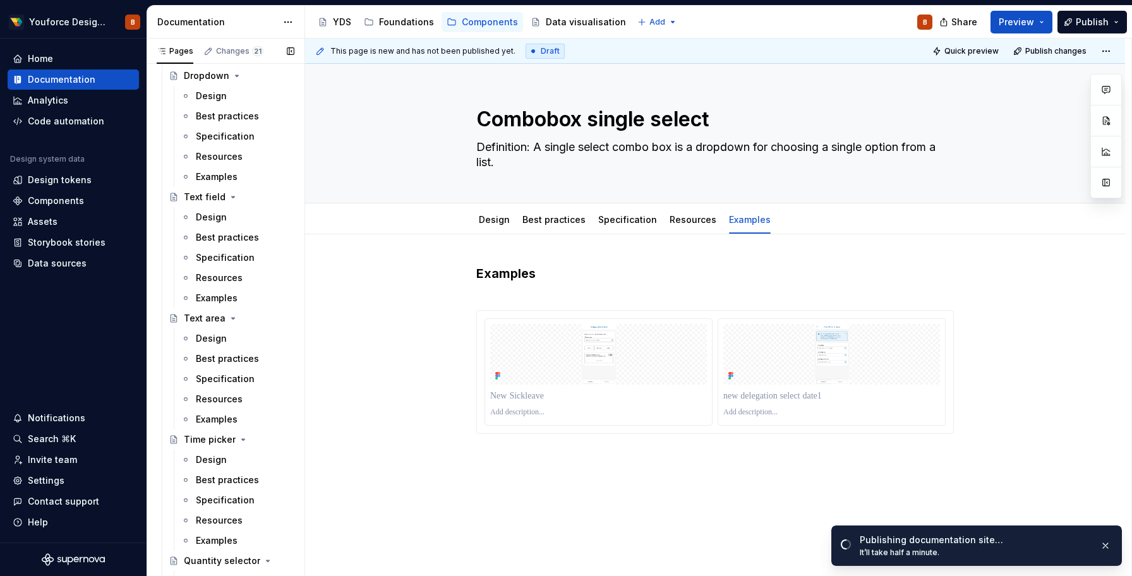
scroll to position [3084, 0]
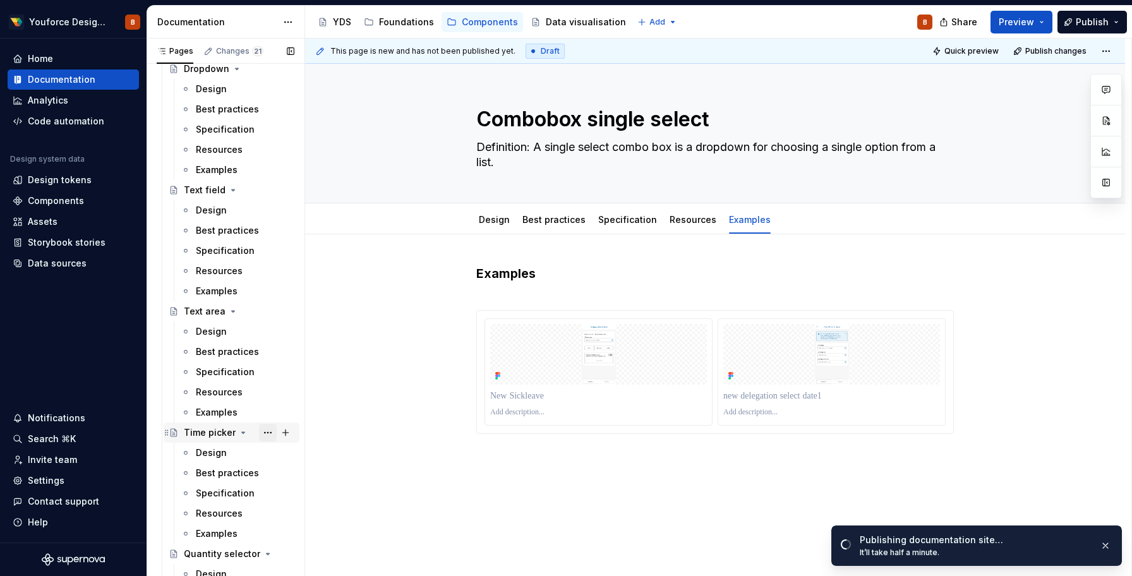
click at [267, 434] on button "Page tree" at bounding box center [268, 433] width 18 height 18
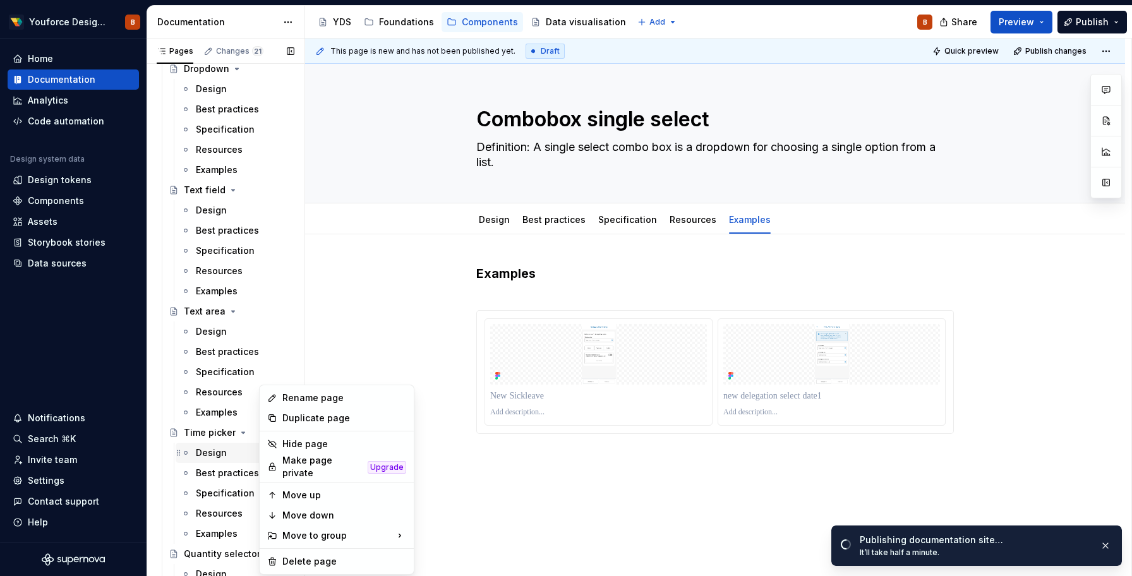
click at [325, 318] on html "Youforce Design System B Home Documentation Analytics Code automation Design sy…" at bounding box center [566, 288] width 1132 height 576
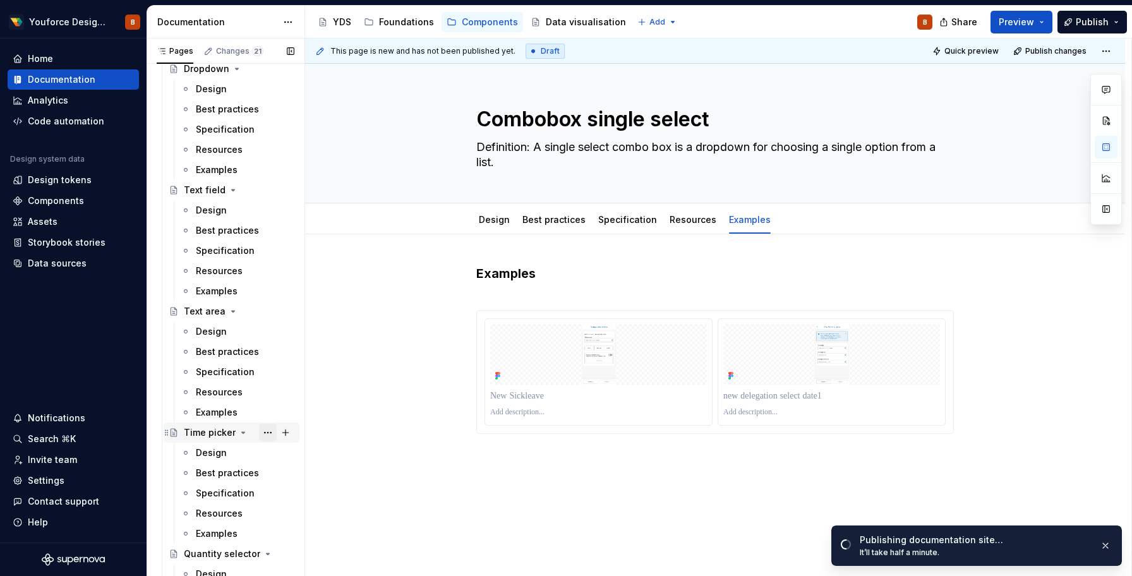
click at [270, 431] on button "Page tree" at bounding box center [268, 433] width 18 height 18
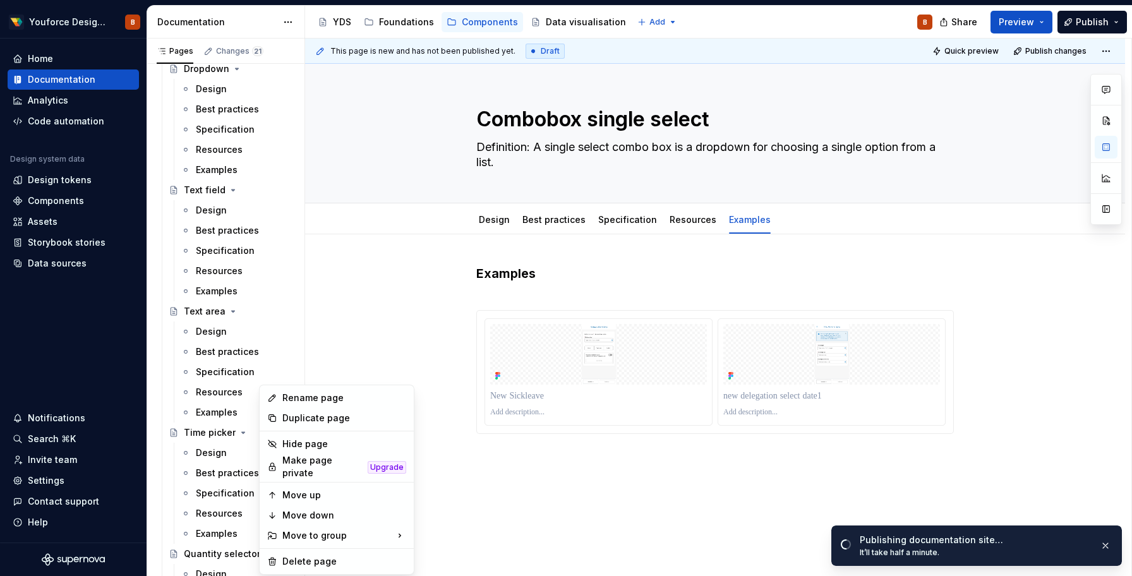
click at [359, 313] on html "Youforce Design System B Home Documentation Analytics Code automation Design sy…" at bounding box center [566, 288] width 1132 height 576
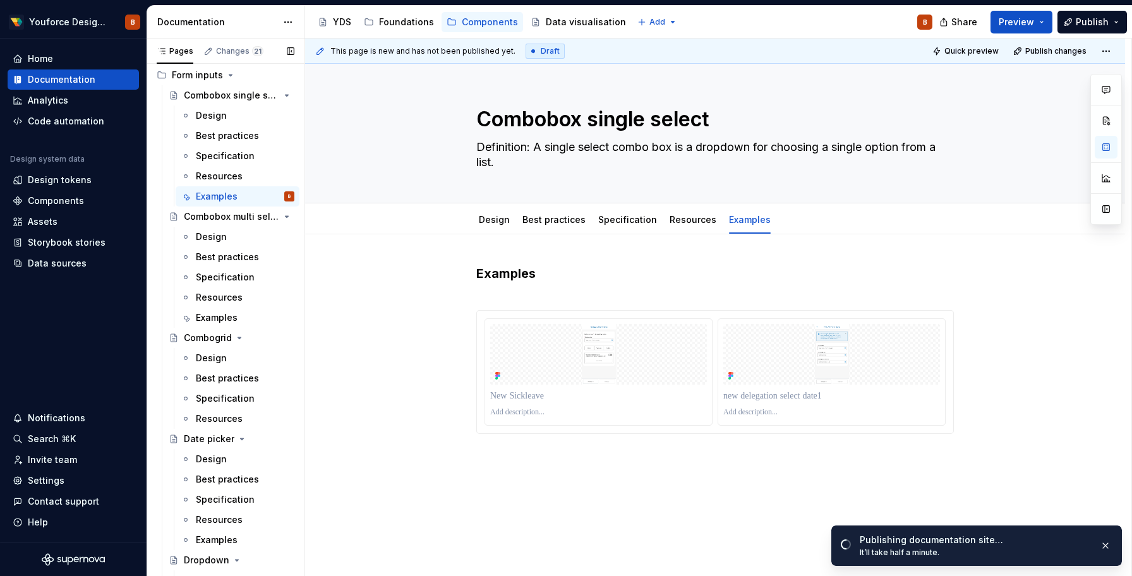
scroll to position [2572, 0]
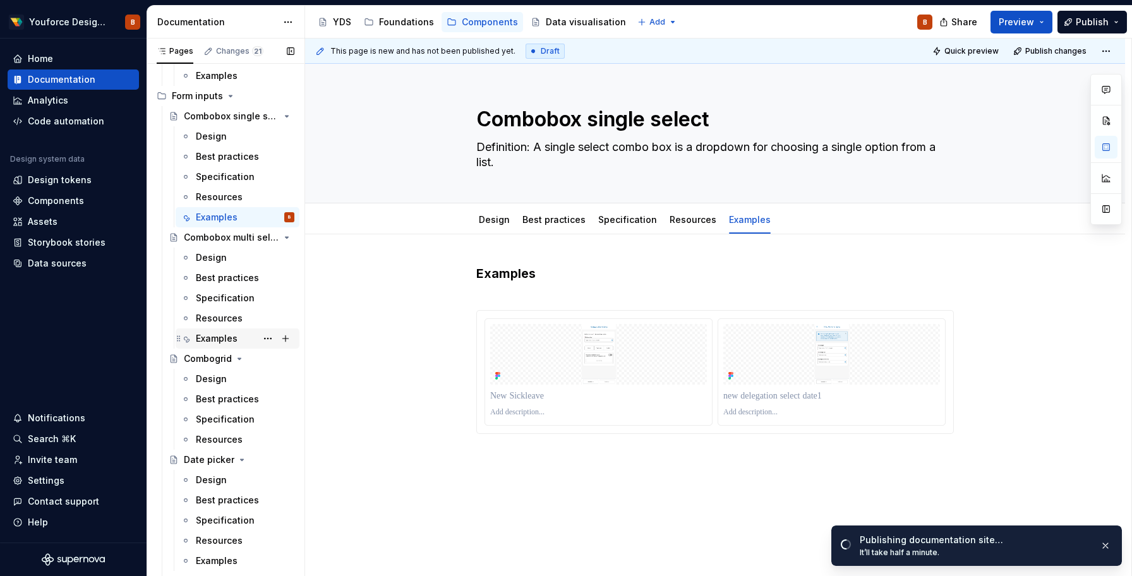
click at [218, 347] on div "Examples" at bounding box center [245, 339] width 99 height 18
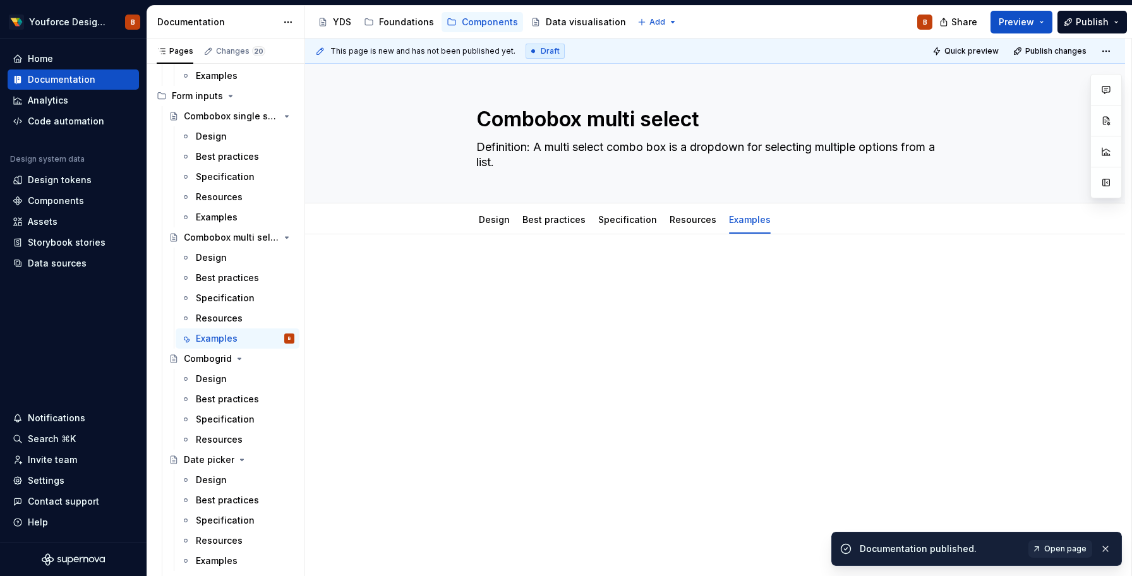
click at [561, 284] on div at bounding box center [714, 289] width 477 height 48
type textarea "*"
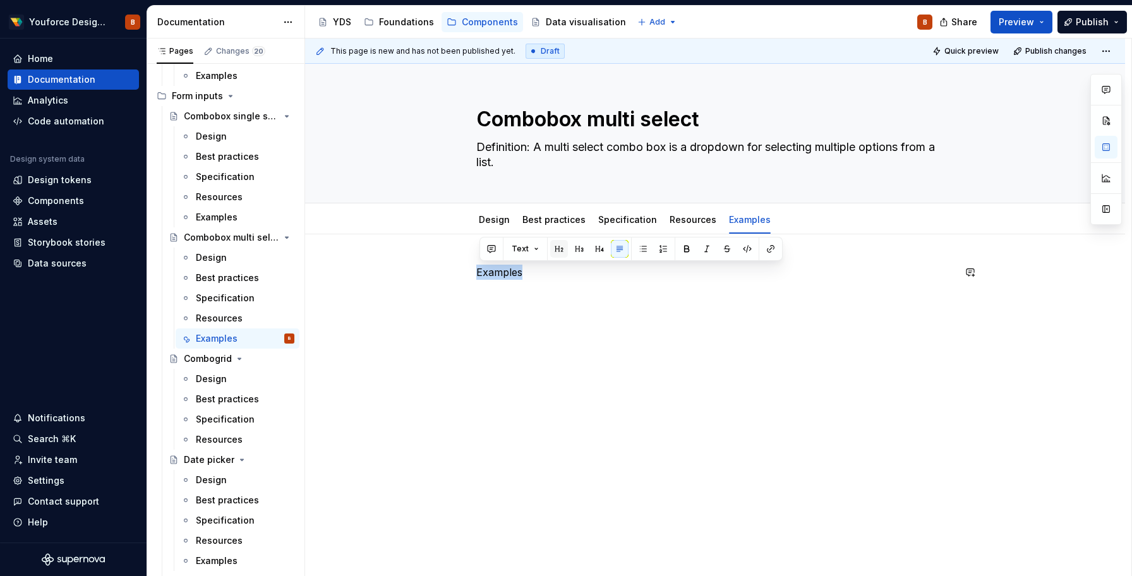
click at [558, 253] on button "button" at bounding box center [559, 249] width 18 height 18
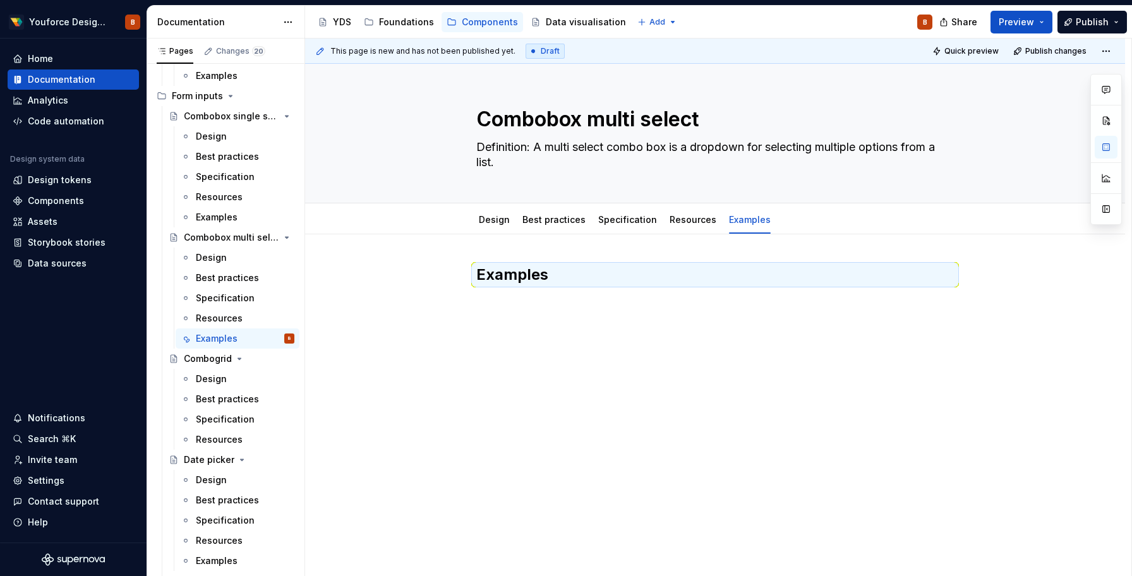
click at [517, 329] on div "Examples" at bounding box center [715, 367] width 820 height 266
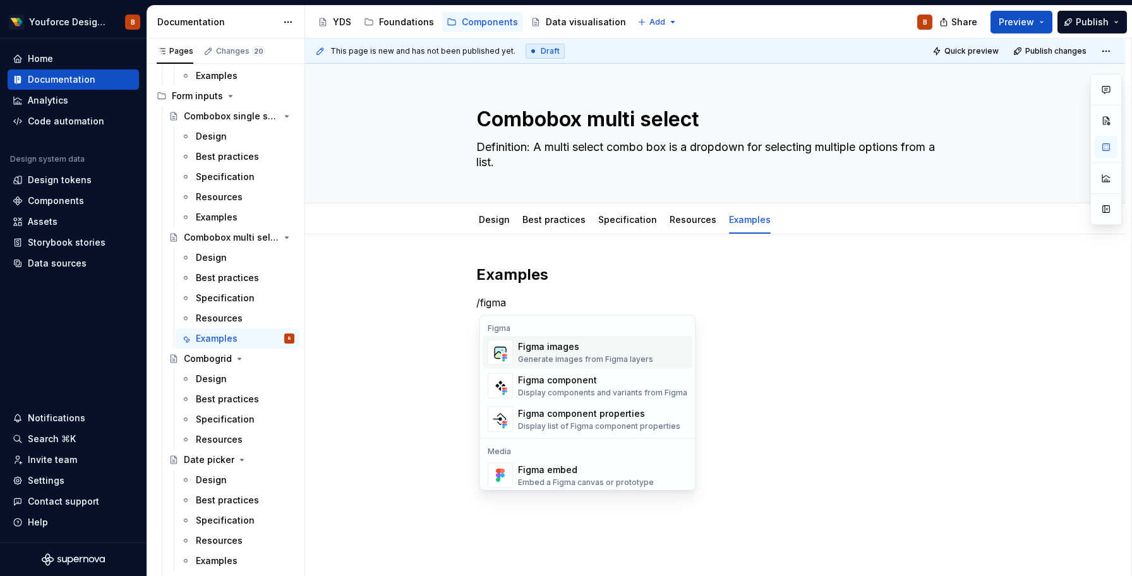
click at [541, 352] on div "Figma images" at bounding box center [585, 346] width 135 height 13
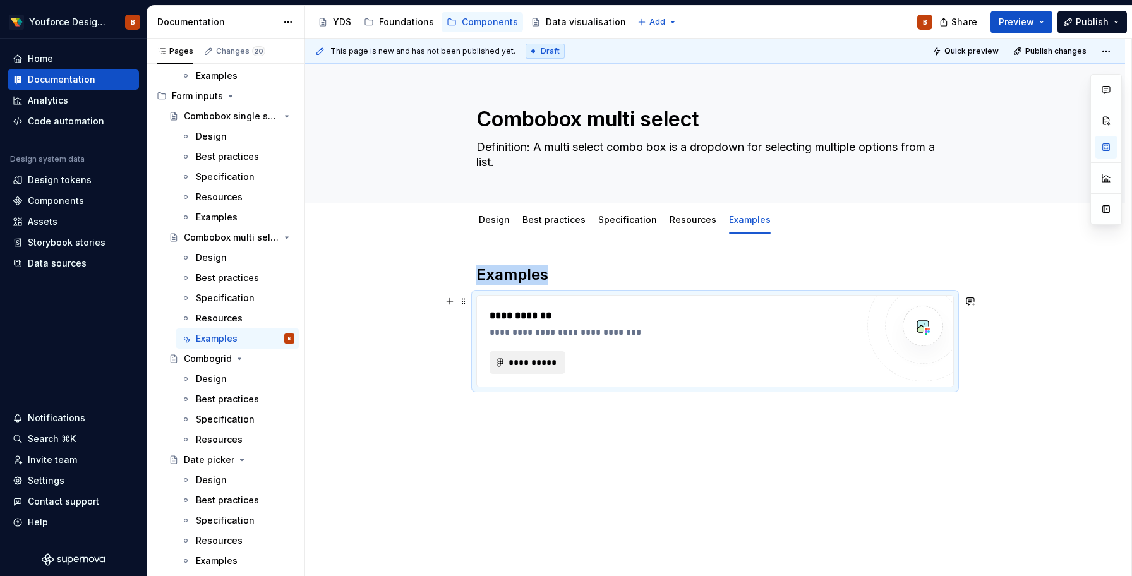
click at [543, 361] on span "**********" at bounding box center [532, 362] width 49 height 13
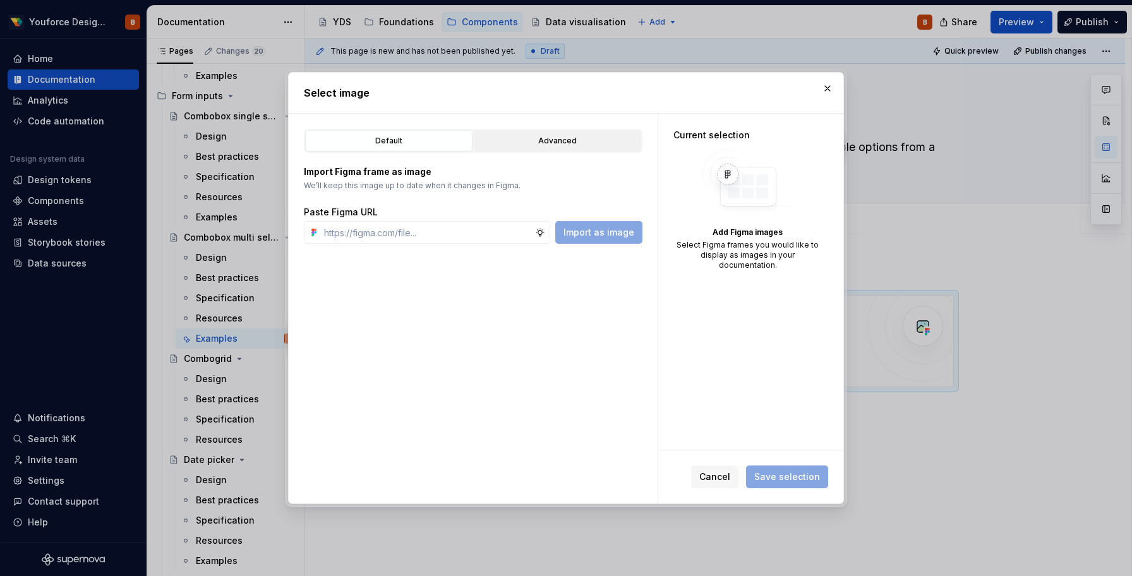
click at [539, 142] on div "Advanced" at bounding box center [557, 141] width 159 height 13
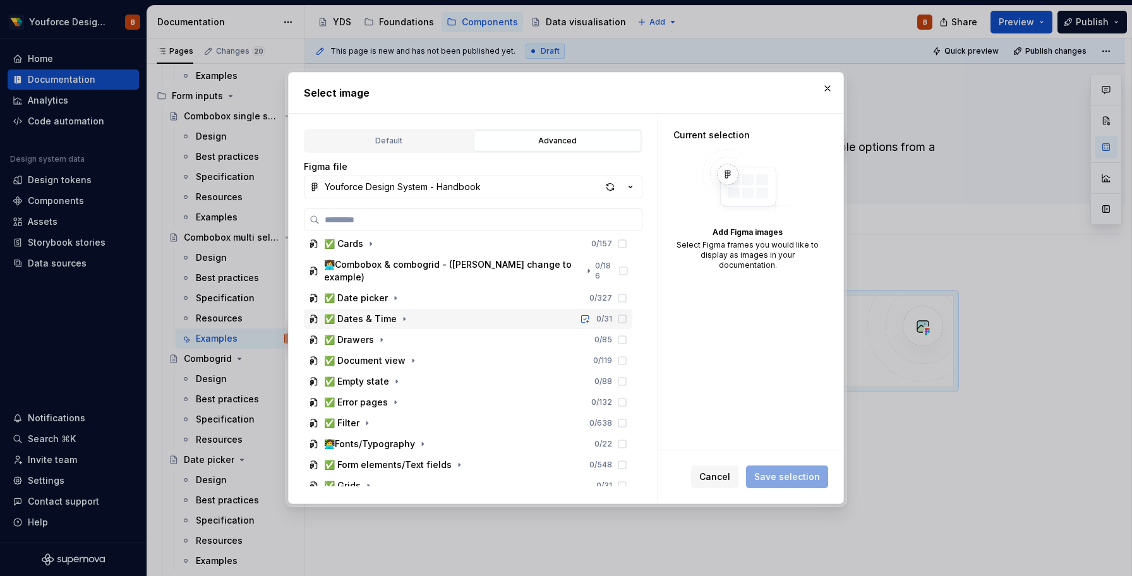
scroll to position [107, 0]
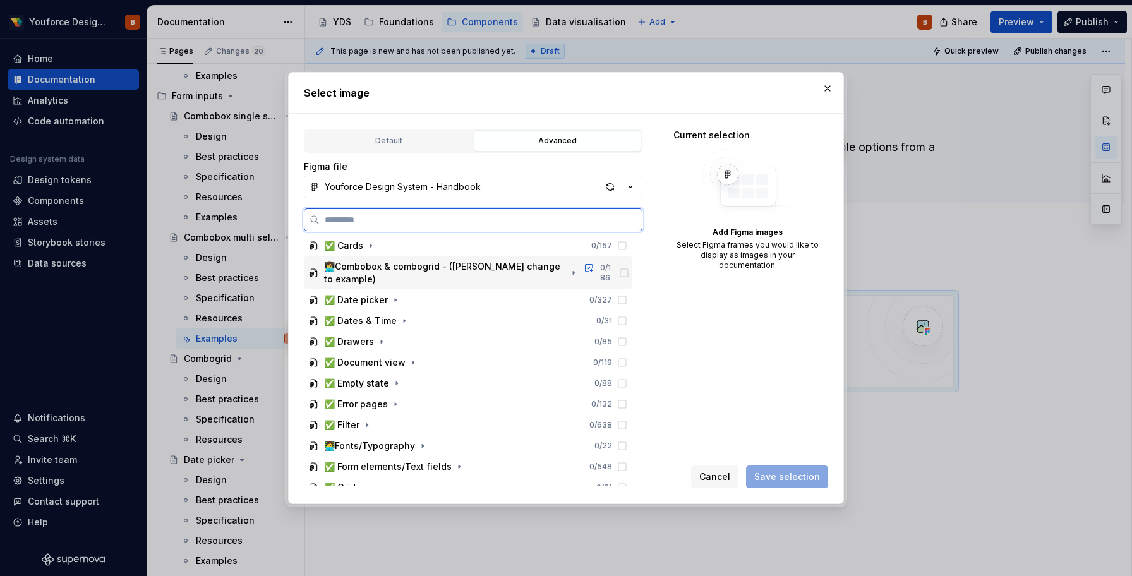
click at [419, 264] on div "👩‍💻Combobox & combogrid - ([PERSON_NAME] change to example)" at bounding box center [445, 272] width 242 height 25
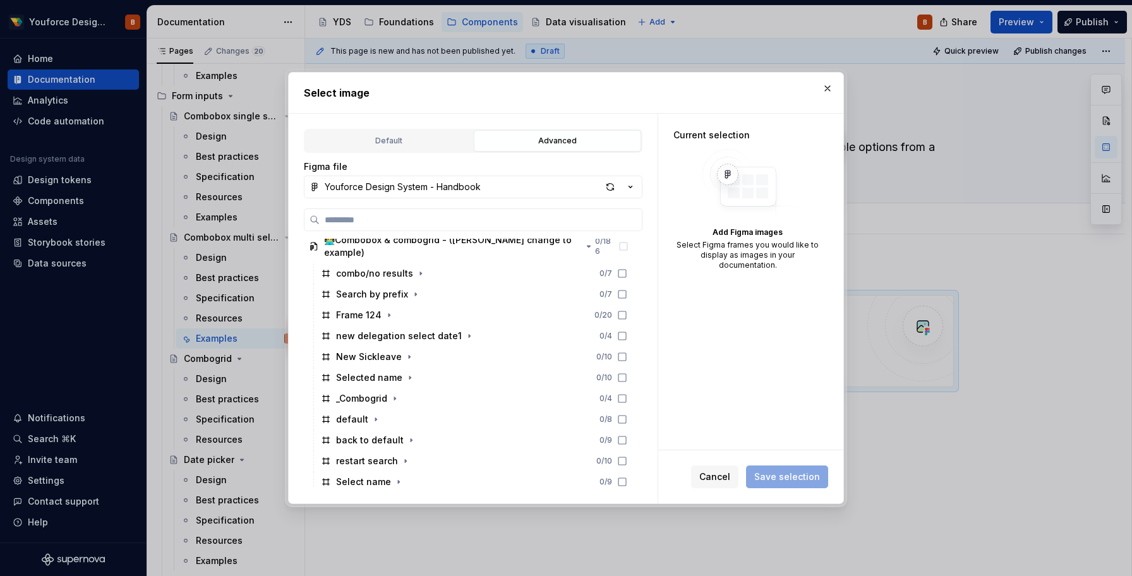
scroll to position [132, 0]
click at [438, 145] on div "Default" at bounding box center [388, 141] width 159 height 13
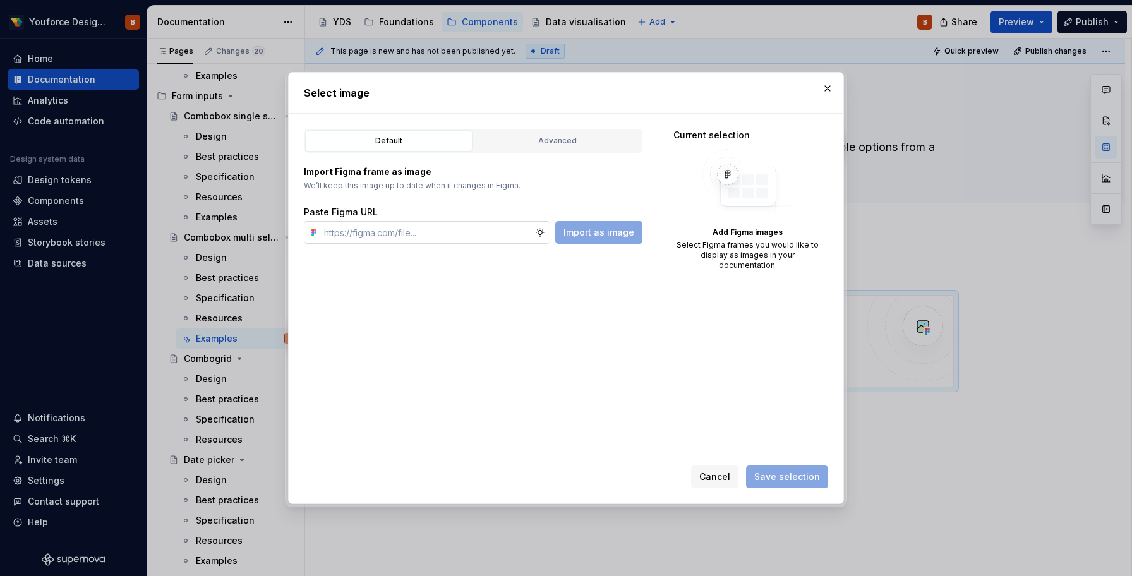
click at [455, 231] on input "text" at bounding box center [427, 232] width 216 height 23
type textarea "*"
paste input "[URL][DOMAIN_NAME]"
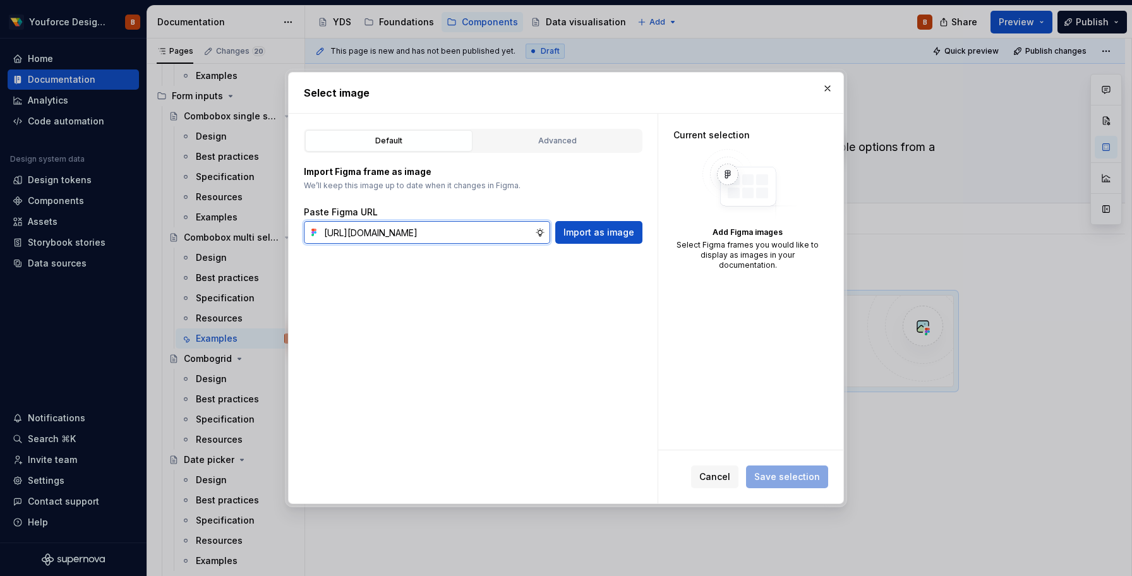
scroll to position [0, 457]
type input "[URL][DOMAIN_NAME]"
click at [602, 239] on button "Import as image" at bounding box center [598, 232] width 87 height 23
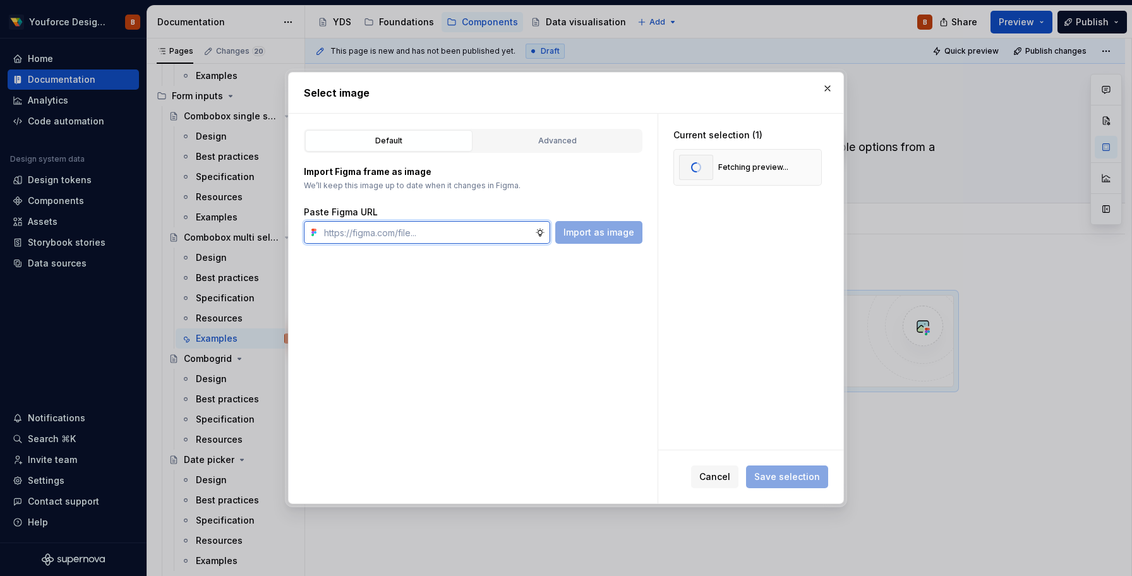
click at [479, 230] on input "text" at bounding box center [427, 232] width 216 height 23
paste input "[URL][DOMAIN_NAME]"
type input "[URL][DOMAIN_NAME]"
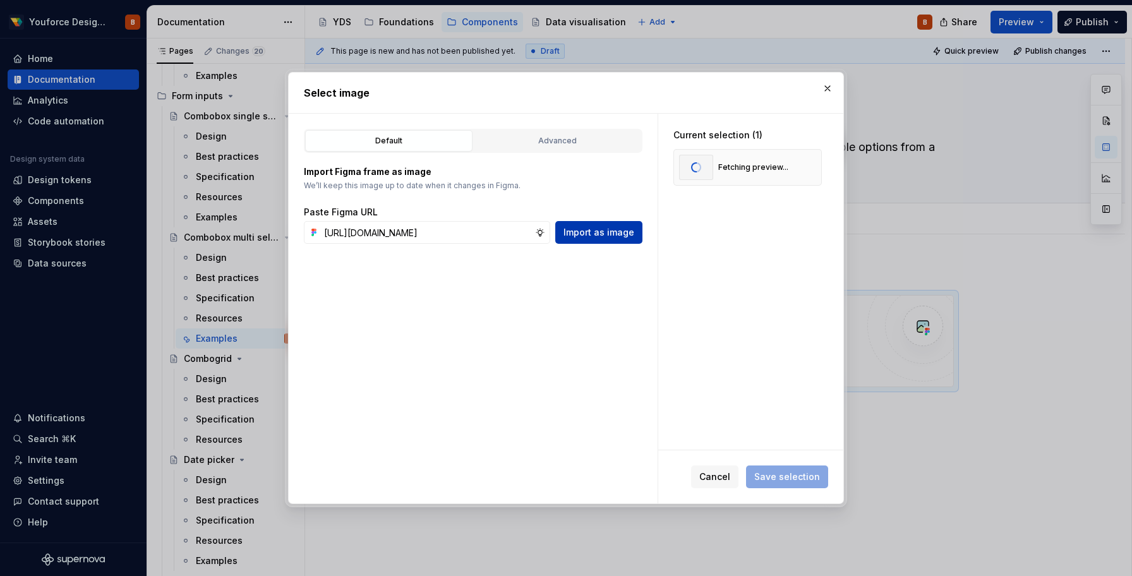
scroll to position [0, 0]
click at [588, 238] on span "Import as image" at bounding box center [598, 232] width 71 height 13
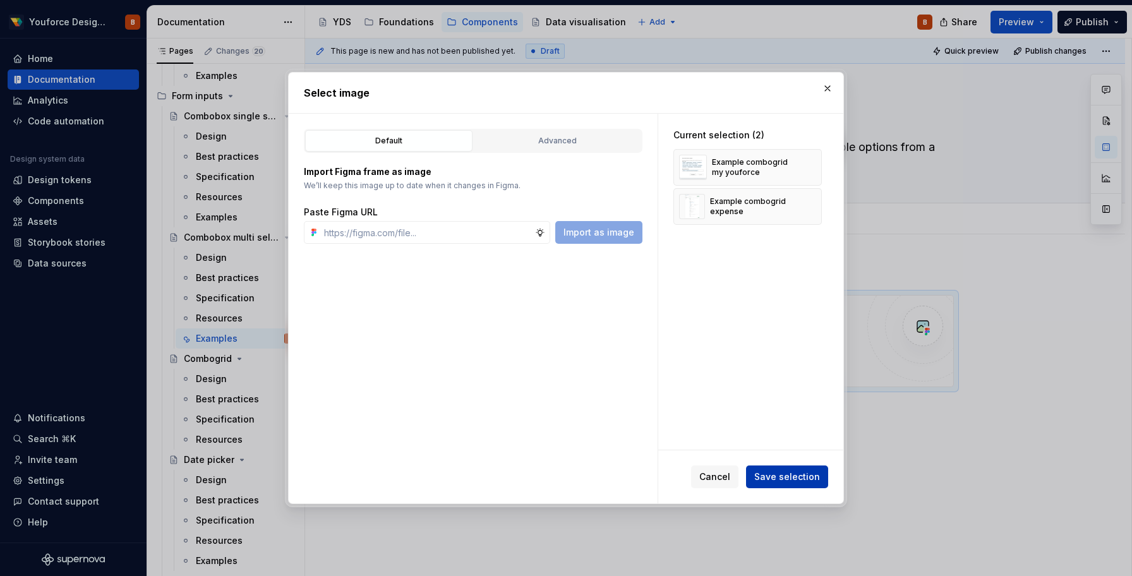
click at [811, 474] on span "Save selection" at bounding box center [787, 476] width 66 height 13
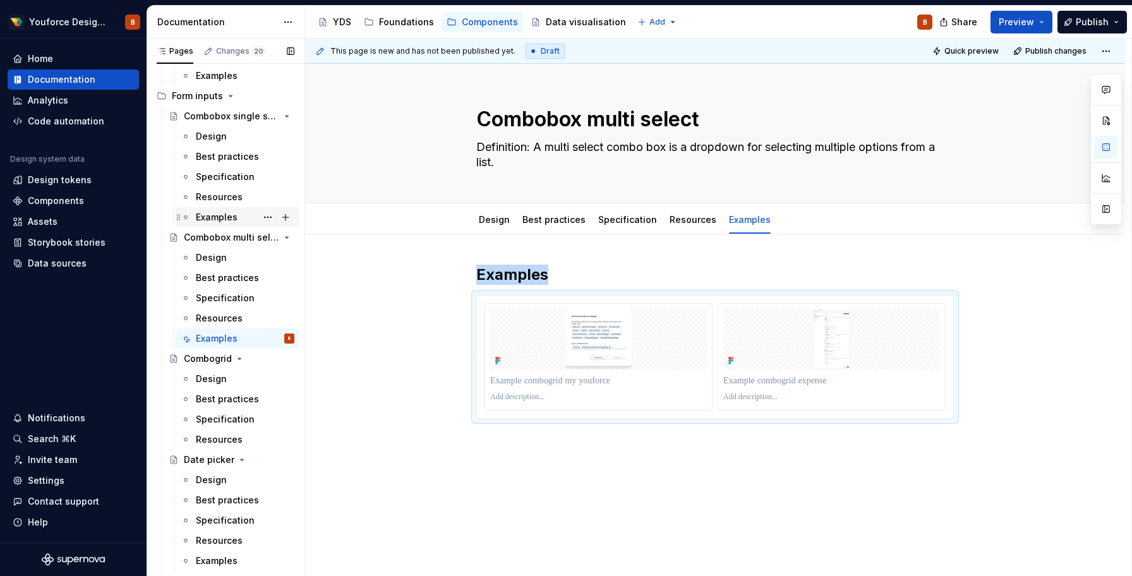
click at [205, 219] on div "Examples" at bounding box center [217, 217] width 42 height 13
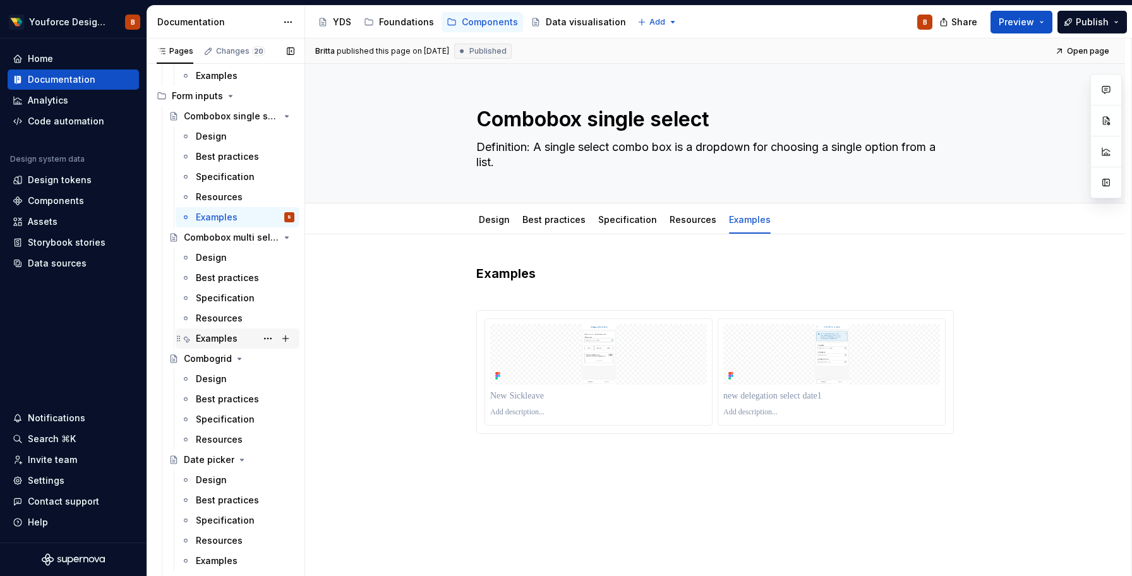
click at [223, 340] on div "Examples" at bounding box center [217, 338] width 42 height 13
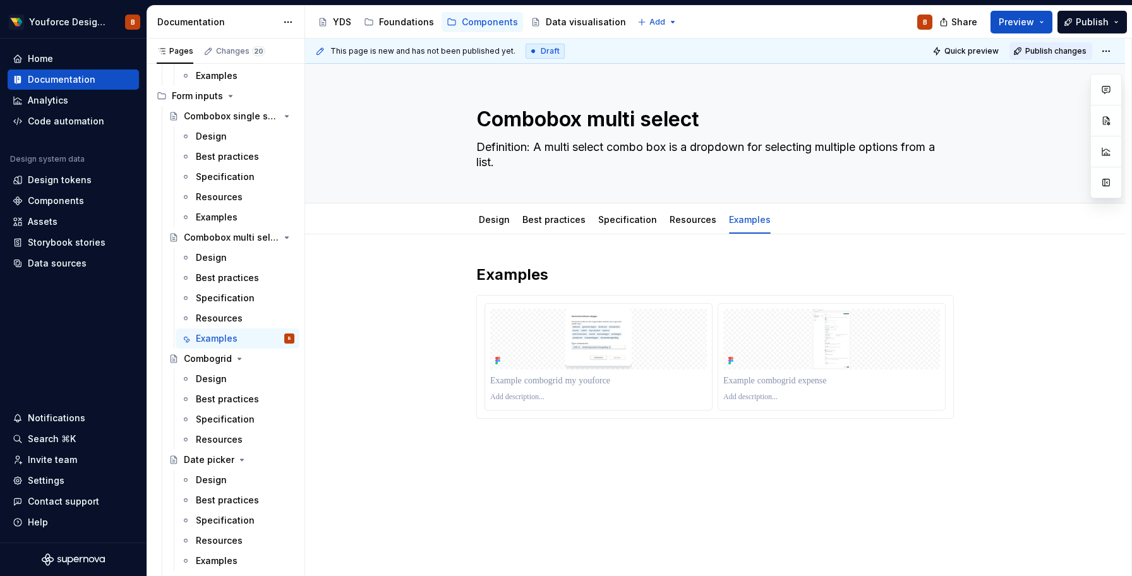
click at [1063, 51] on span "Publish changes" at bounding box center [1055, 51] width 61 height 10
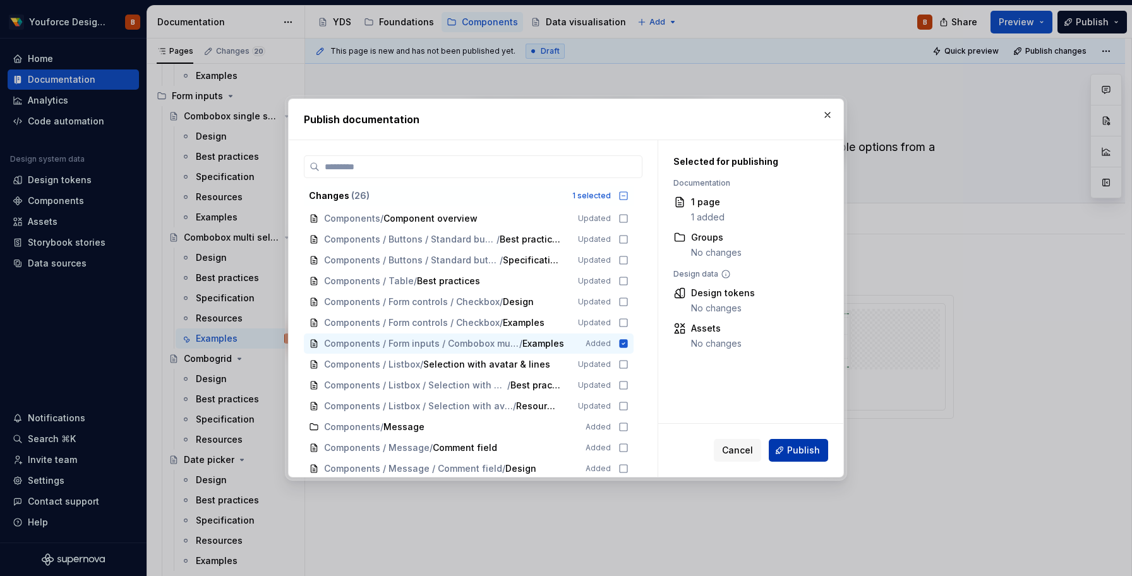
click at [798, 452] on span "Publish" at bounding box center [803, 450] width 33 height 13
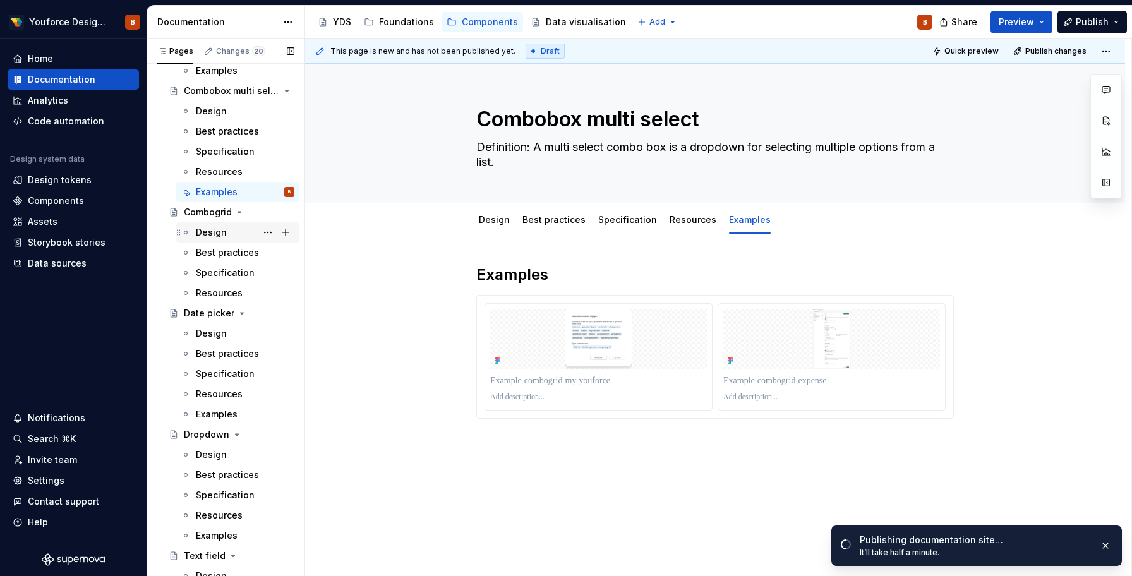
scroll to position [2719, 0]
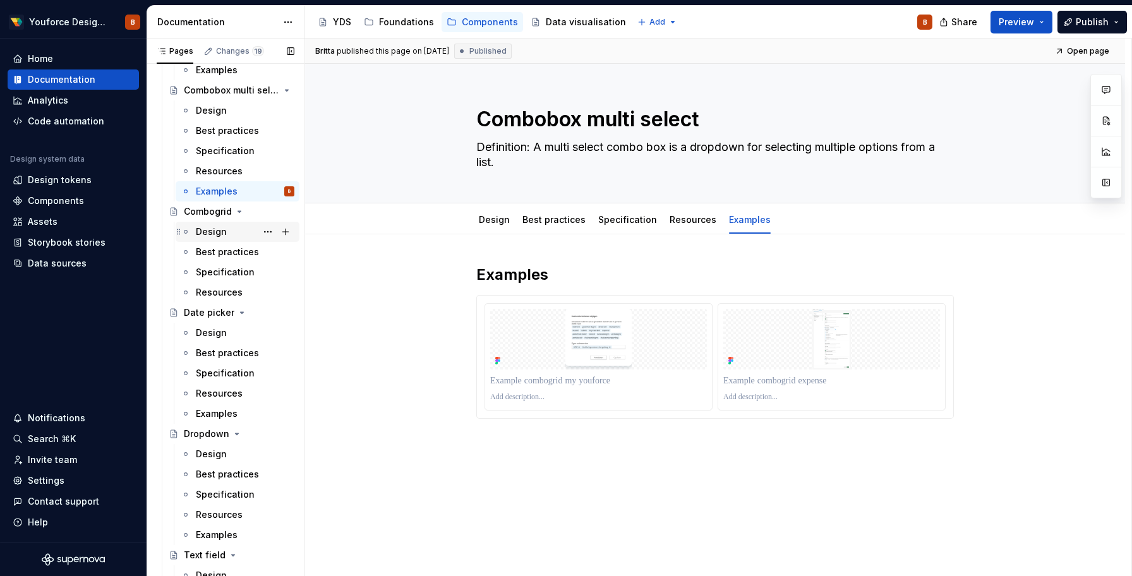
click at [215, 234] on div "Design" at bounding box center [211, 231] width 31 height 13
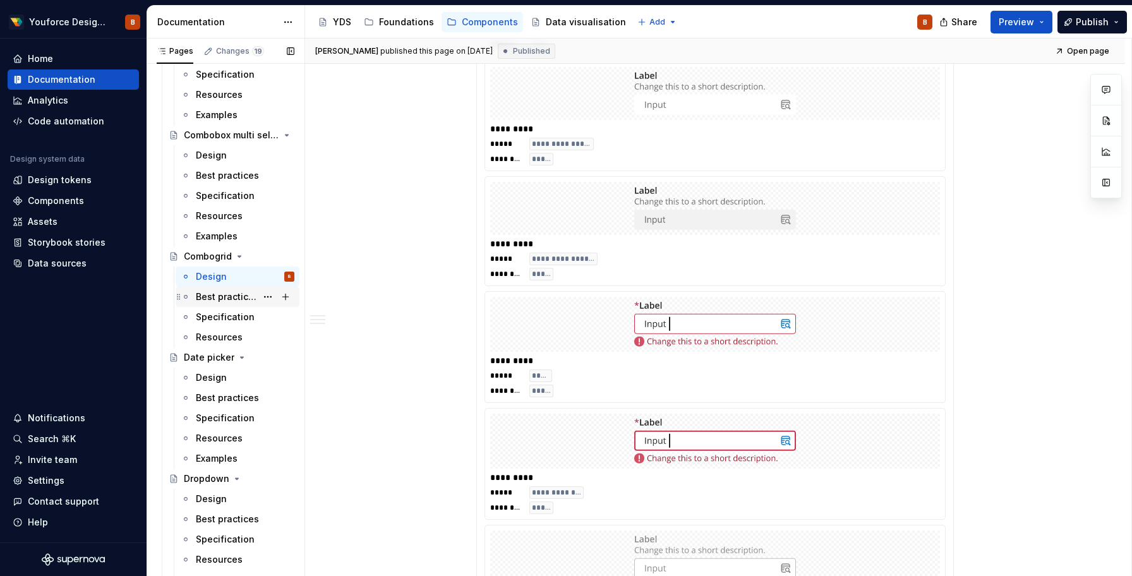
scroll to position [2662, 0]
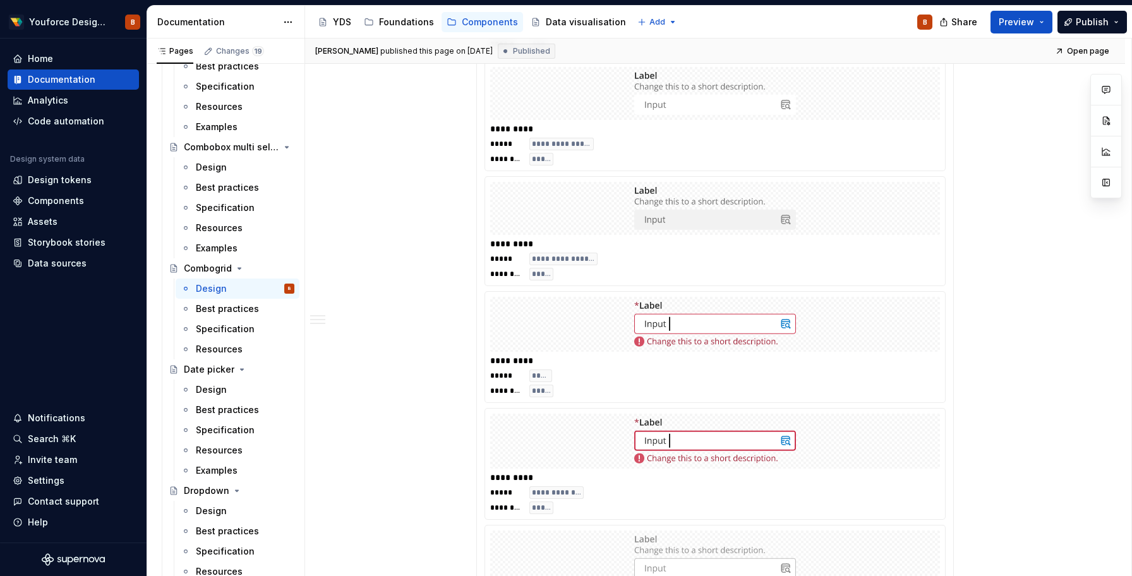
click at [210, 169] on div "Design" at bounding box center [211, 167] width 31 height 13
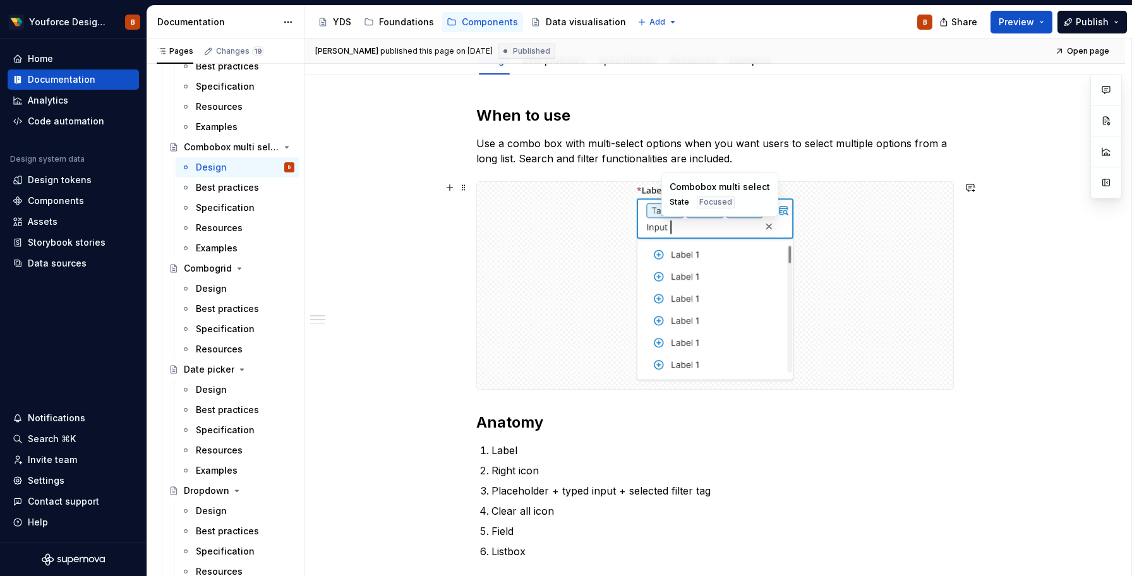
scroll to position [161, 0]
click at [215, 353] on div "Resources" at bounding box center [219, 349] width 47 height 13
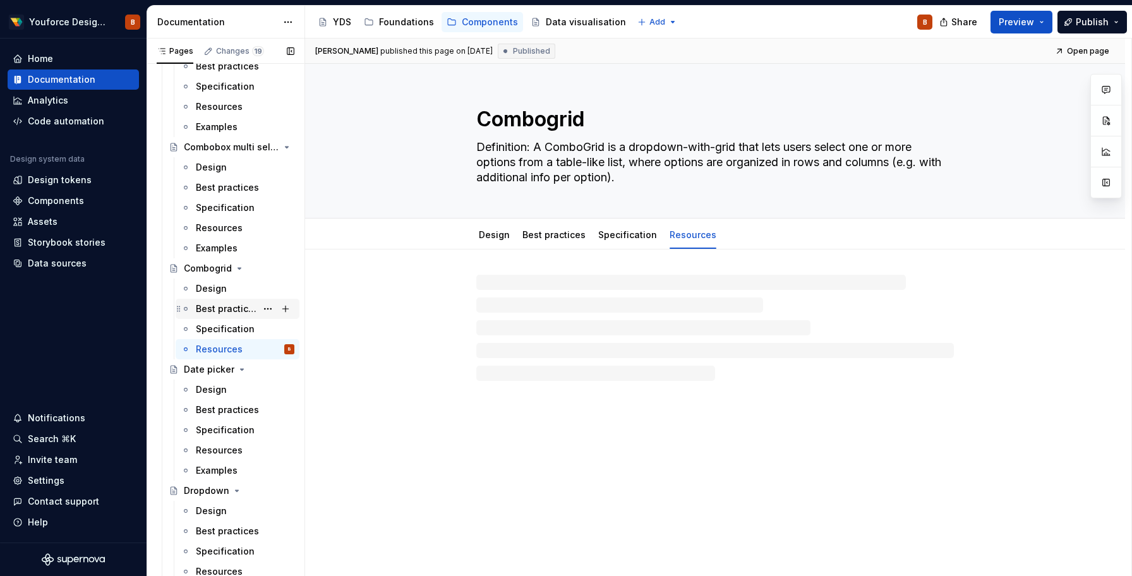
click at [203, 299] on div "Best practices" at bounding box center [238, 309] width 124 height 20
click at [205, 288] on div "Design" at bounding box center [211, 288] width 31 height 13
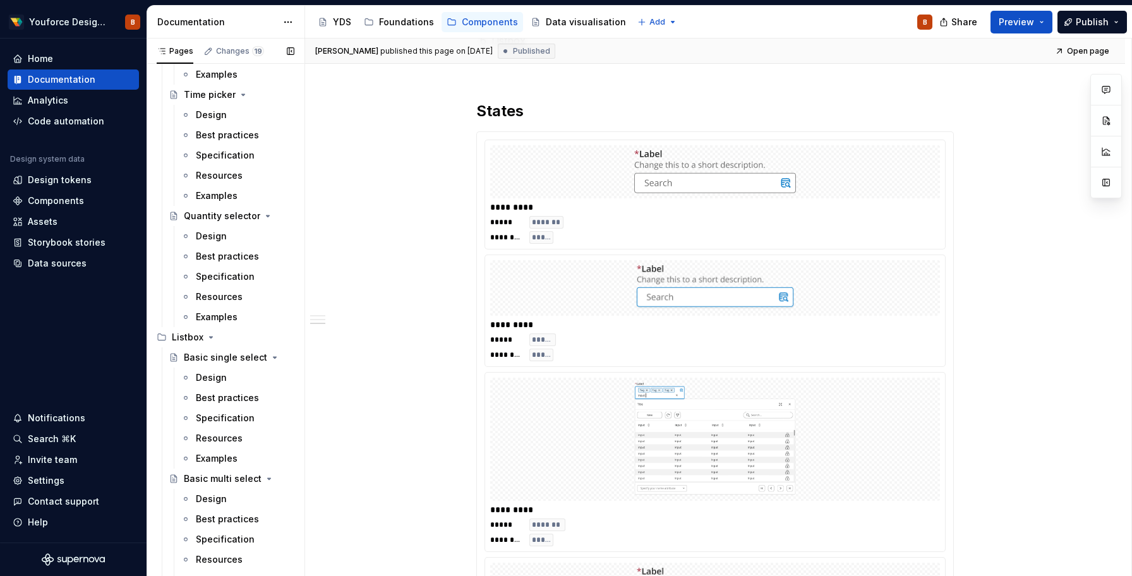
scroll to position [3424, 0]
type textarea "*"
